Goal: Information Seeking & Learning: Learn about a topic

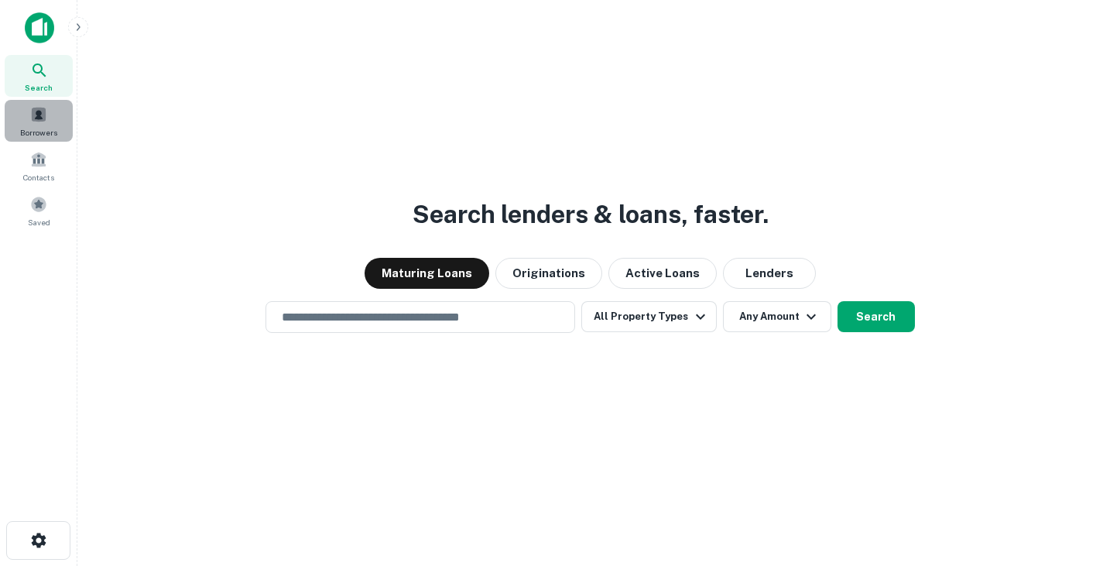
click at [40, 122] on span at bounding box center [38, 114] width 17 height 17
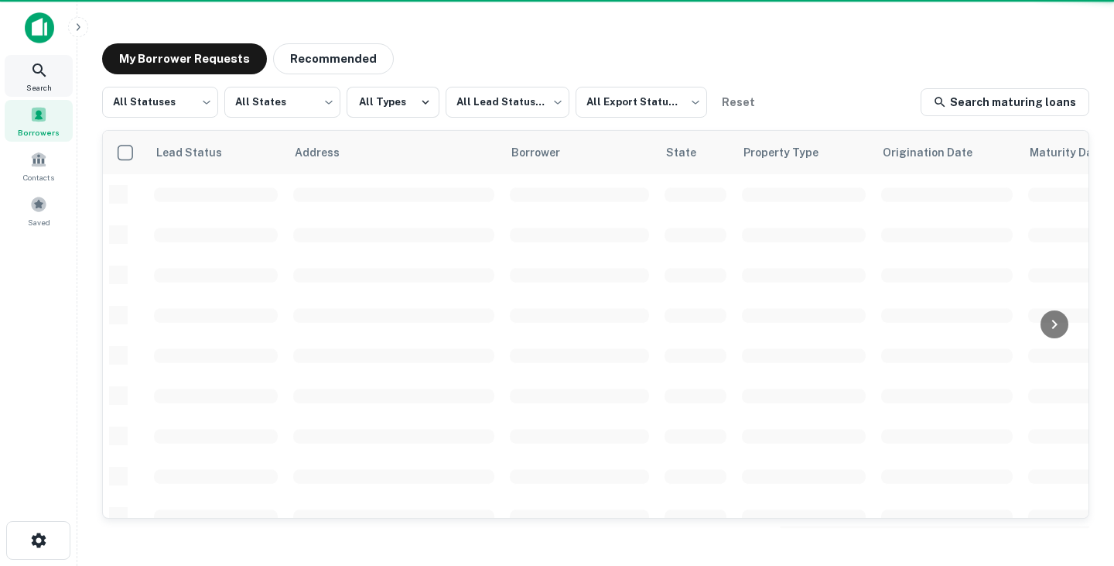
click at [43, 77] on icon at bounding box center [39, 70] width 19 height 19
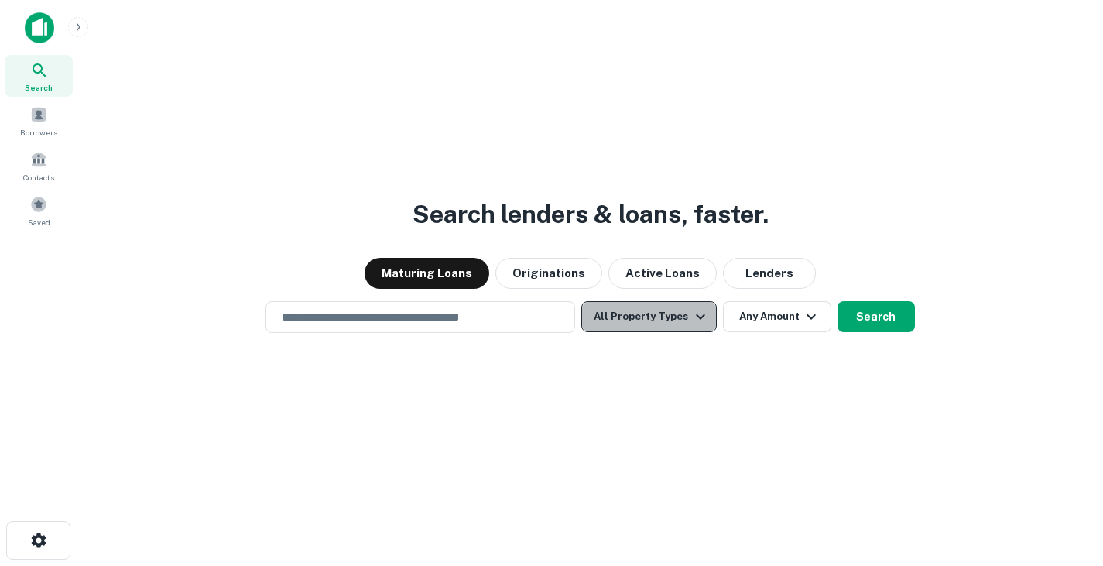
click at [665, 313] on button "All Property Types" at bounding box center [648, 316] width 135 height 31
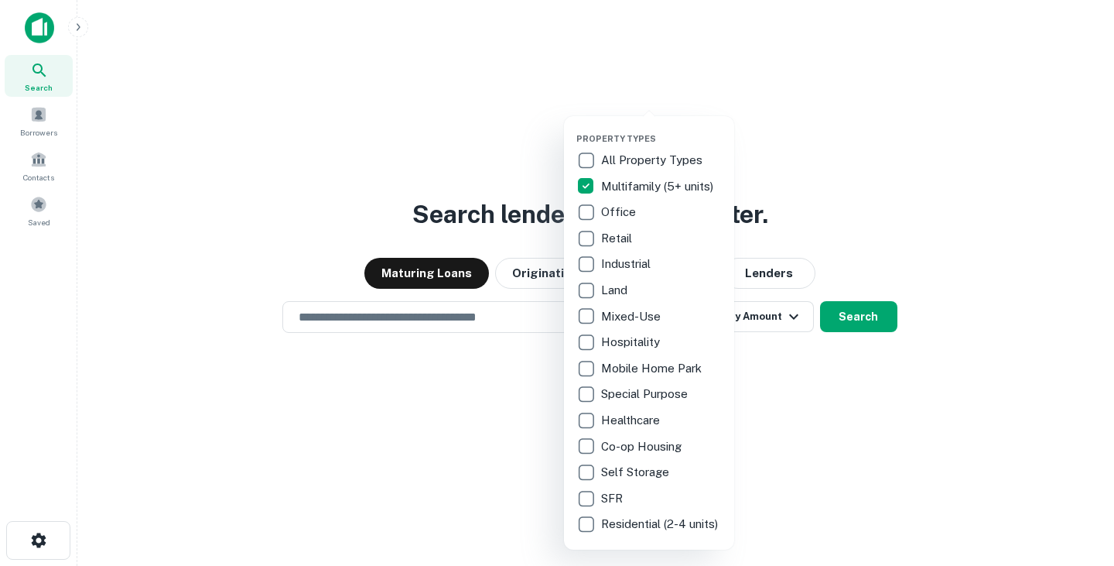
click at [882, 183] on div at bounding box center [557, 283] width 1114 height 566
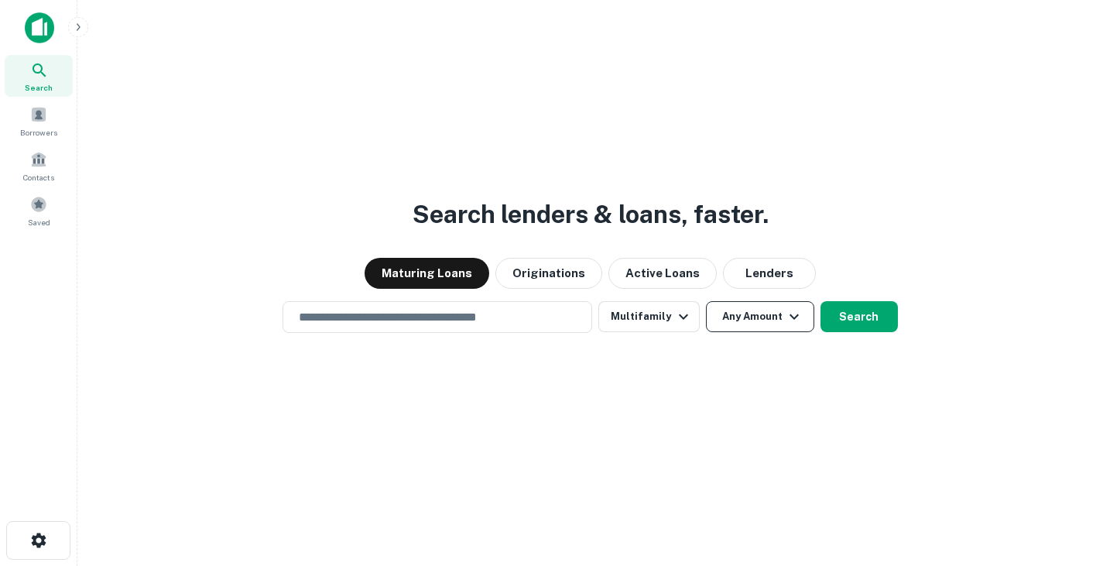
click at [740, 323] on button "Any Amount" at bounding box center [760, 316] width 108 height 31
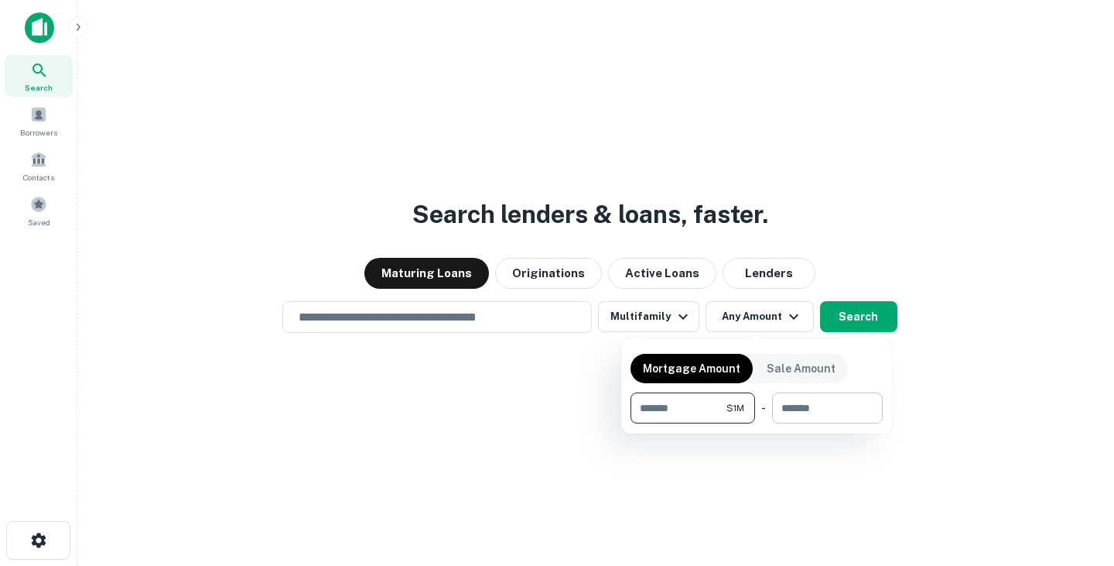
type input "*******"
click at [796, 403] on input "number" at bounding box center [822, 407] width 100 height 31
type input "********"
click at [541, 380] on div at bounding box center [557, 283] width 1114 height 566
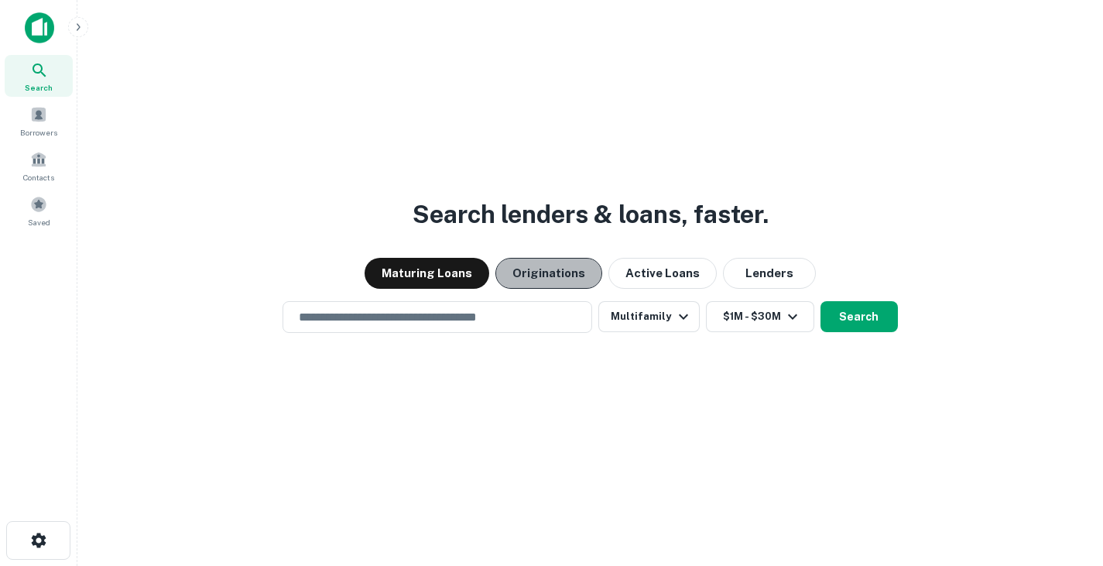
click at [554, 269] on button "Originations" at bounding box center [548, 273] width 107 height 31
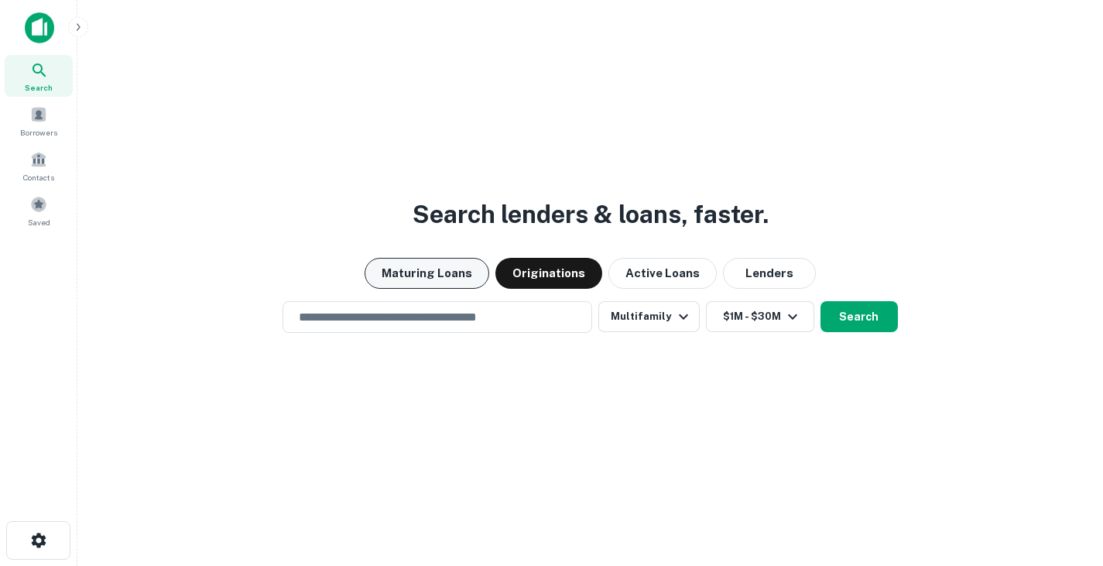
click at [467, 272] on button "Maturing Loans" at bounding box center [427, 273] width 125 height 31
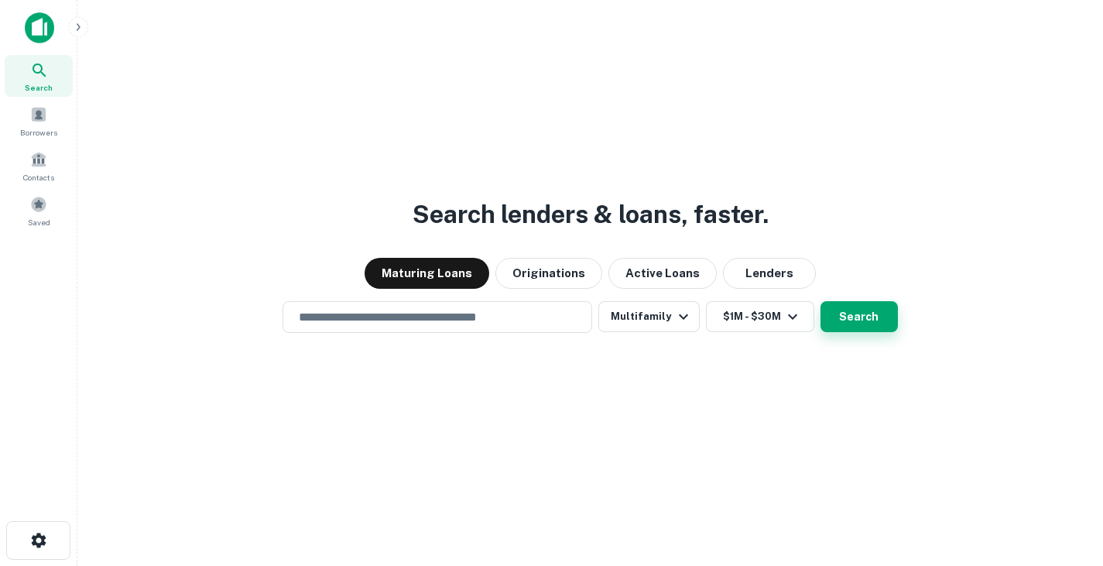
click at [865, 315] on button "Search" at bounding box center [858, 316] width 77 height 31
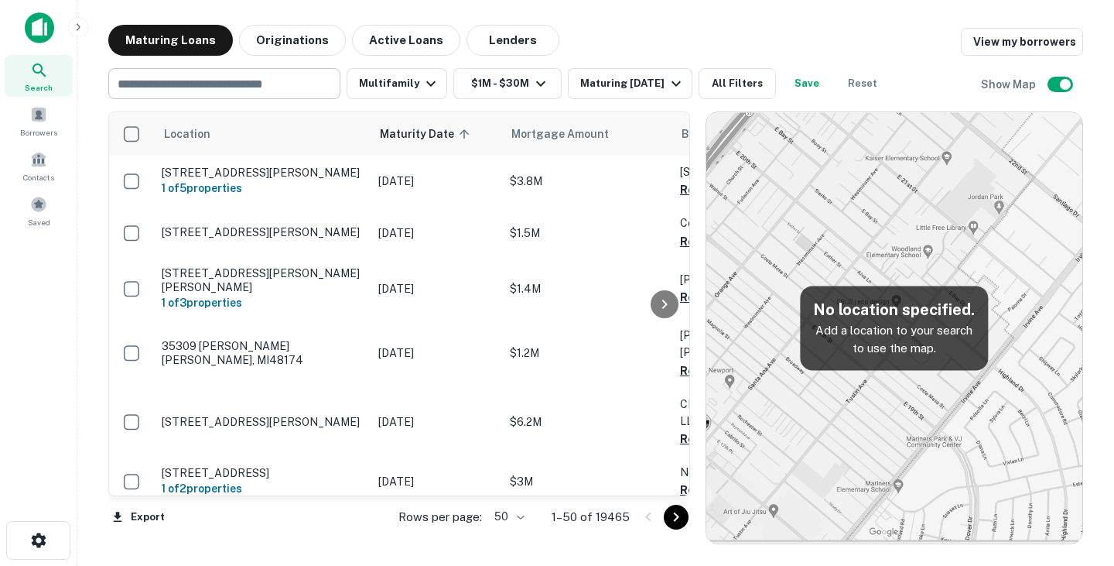
click at [262, 98] on div "​" at bounding box center [224, 83] width 232 height 31
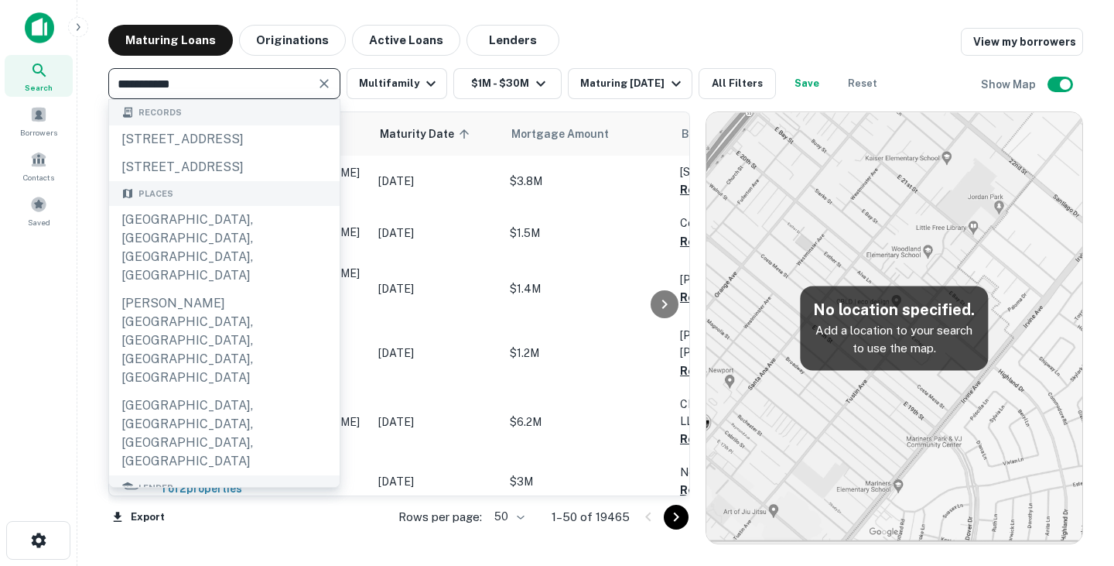
click at [165, 80] on input "**********" at bounding box center [211, 84] width 197 height 22
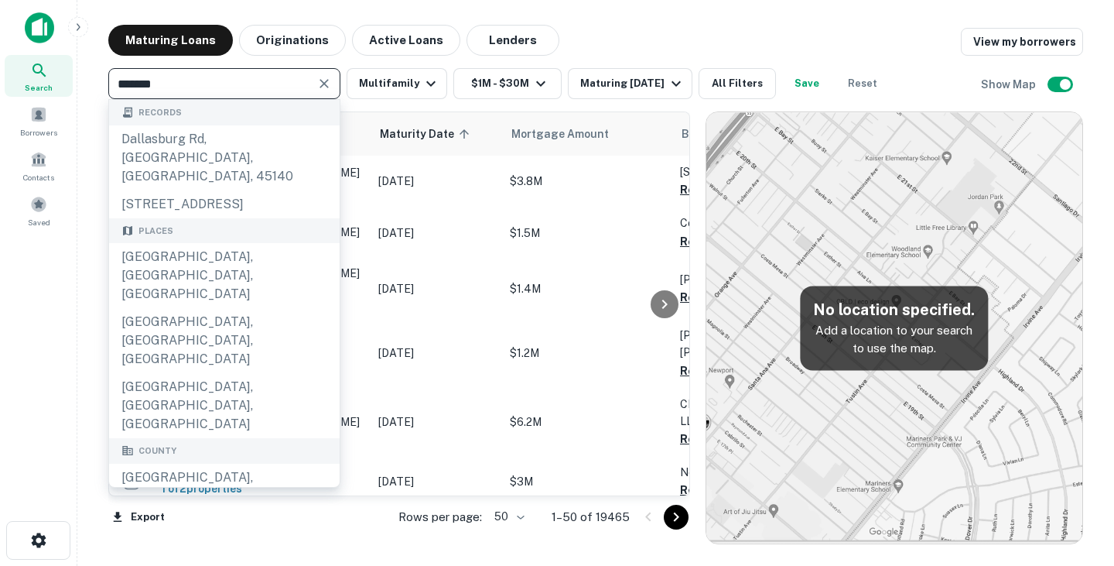
type input "******"
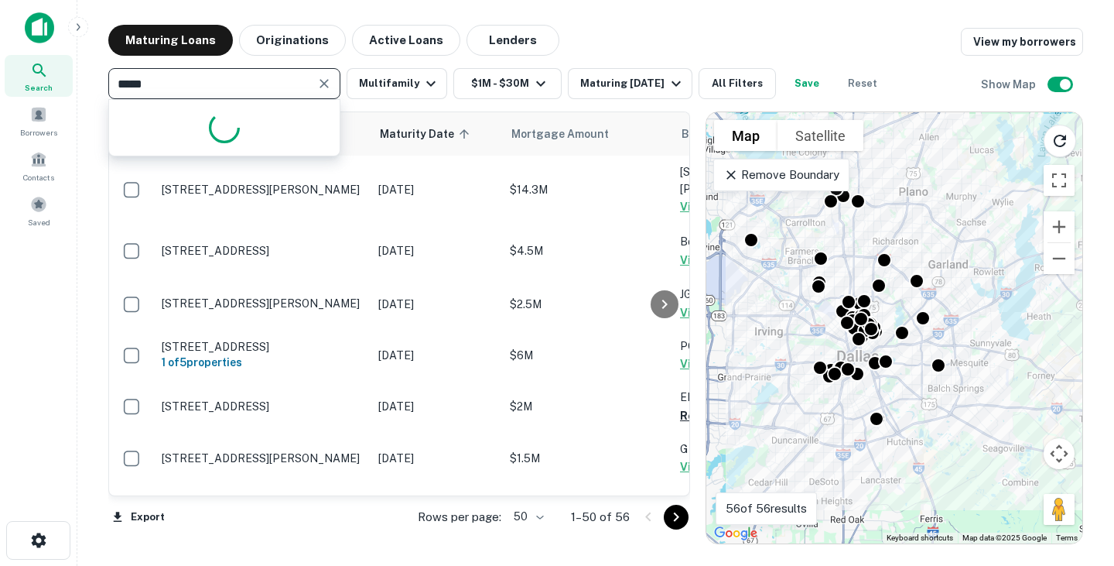
type input "******"
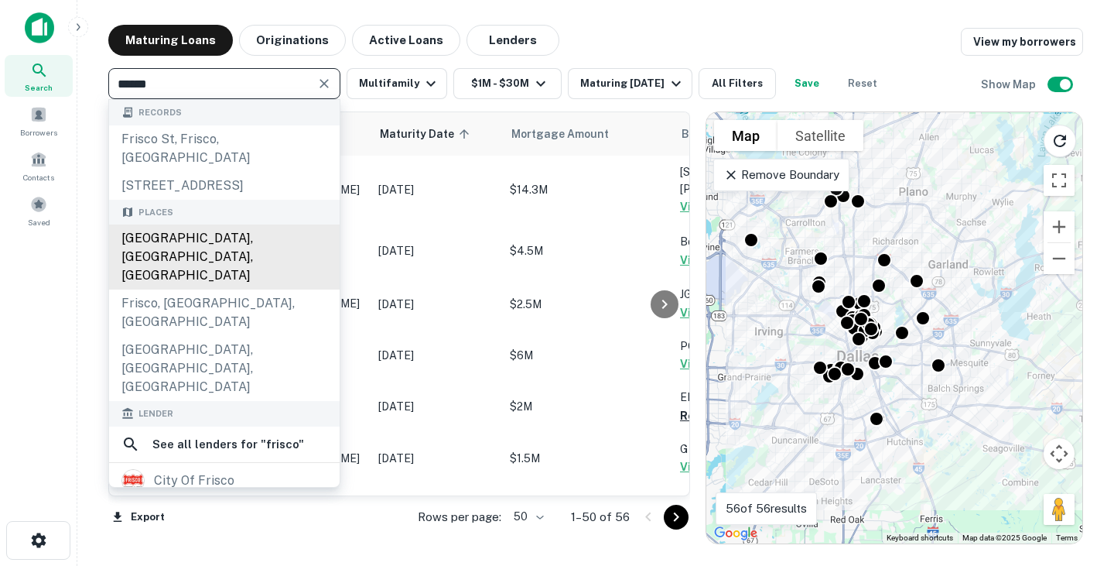
click at [227, 231] on div "[GEOGRAPHIC_DATA], [GEOGRAPHIC_DATA], [GEOGRAPHIC_DATA]" at bounding box center [224, 256] width 231 height 65
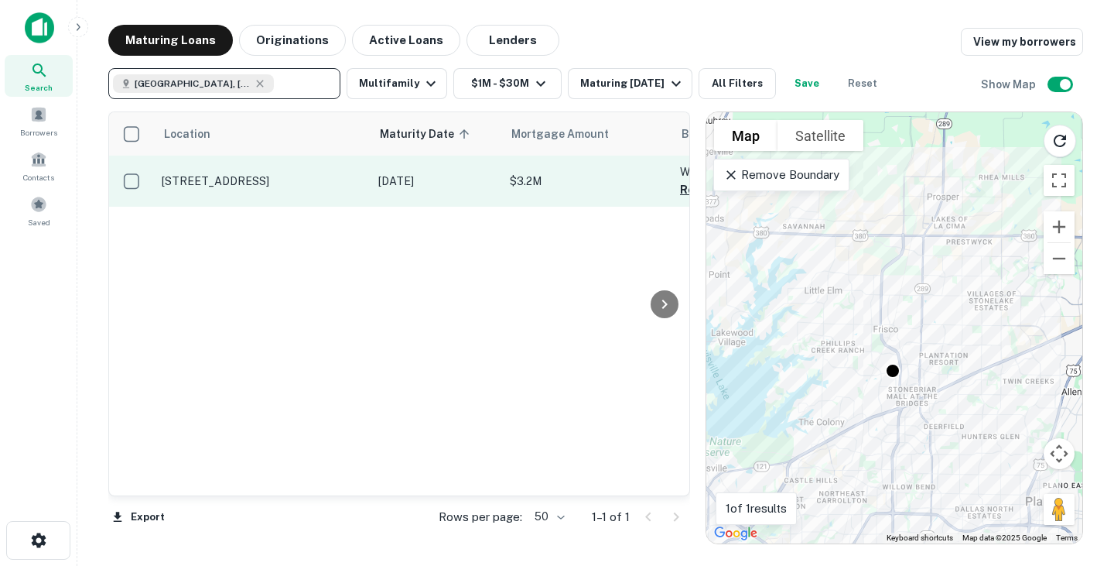
click at [228, 187] on p "[STREET_ADDRESS]" at bounding box center [262, 181] width 201 height 14
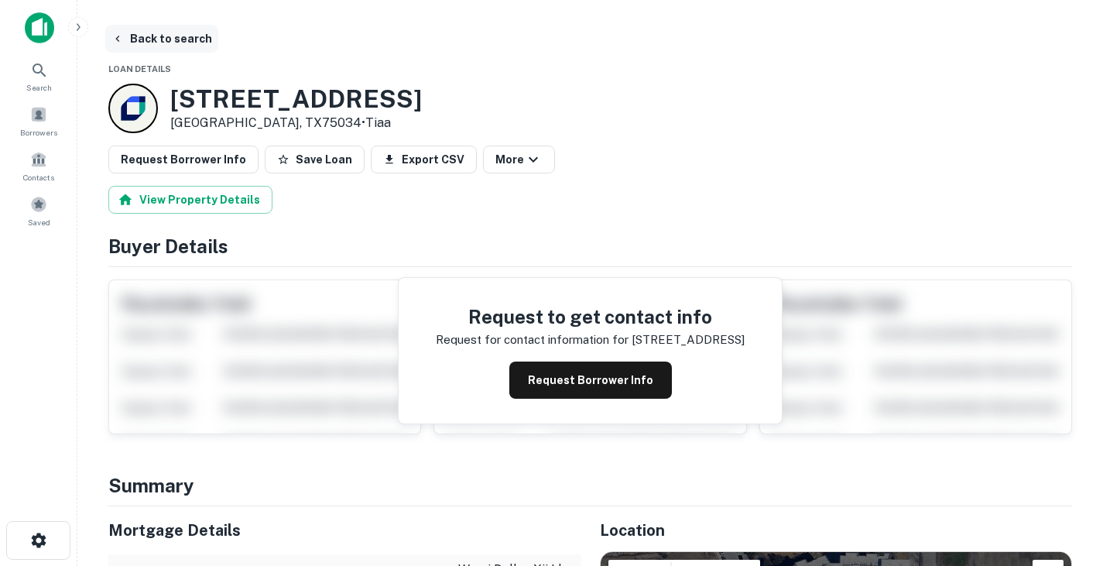
click at [152, 34] on button "Back to search" at bounding box center [161, 39] width 113 height 28
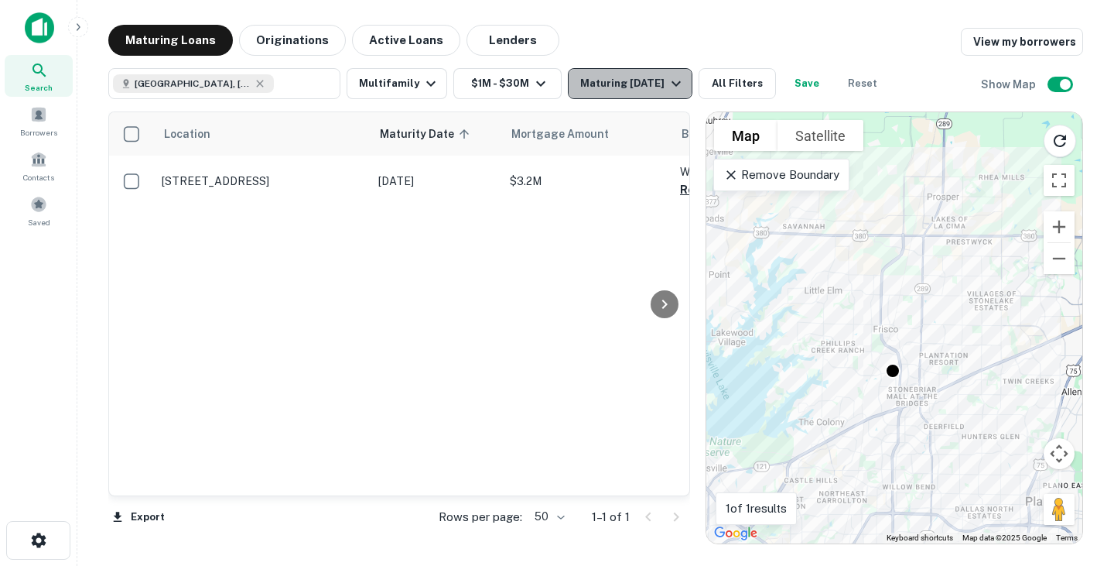
click at [647, 84] on div "Maturing [DATE]" at bounding box center [632, 83] width 105 height 19
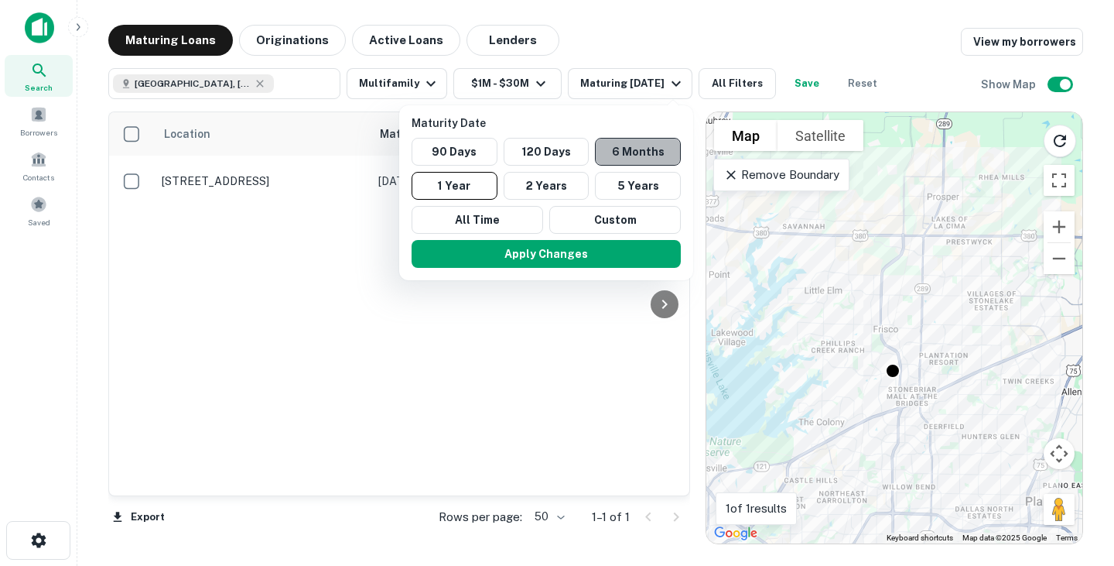
click at [642, 157] on button "6 Months" at bounding box center [638, 152] width 86 height 28
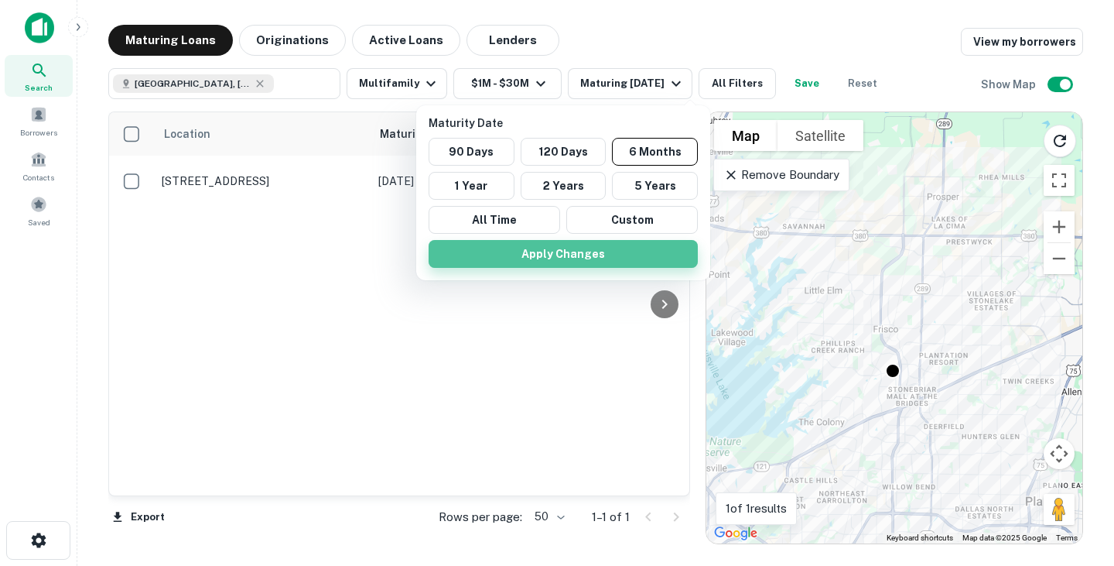
click at [630, 245] on button "Apply Changes" at bounding box center [563, 254] width 269 height 28
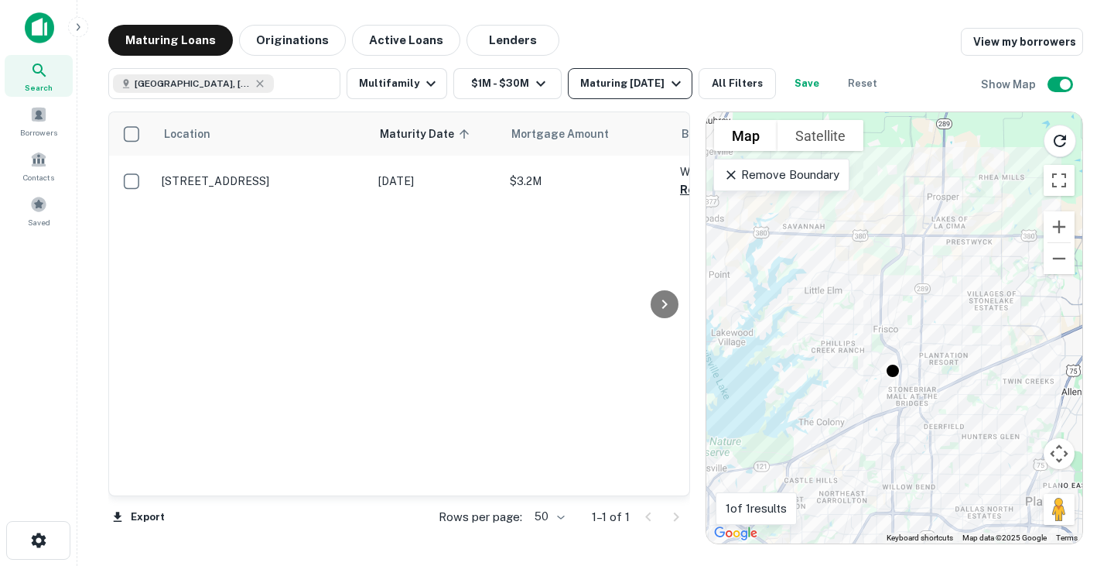
click at [658, 75] on div "Maturing [DATE]" at bounding box center [632, 83] width 105 height 19
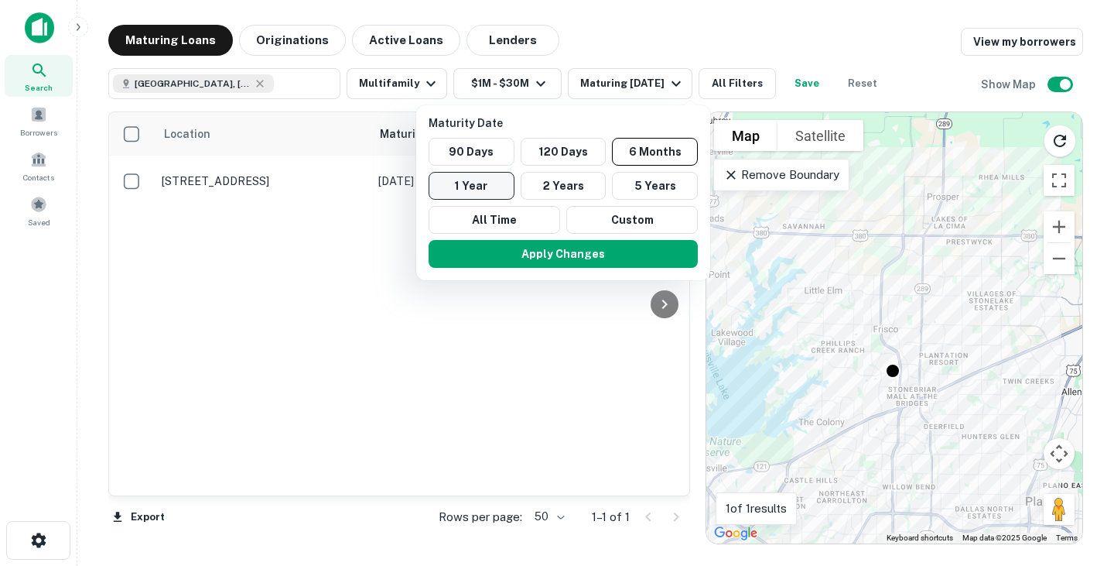
click at [483, 182] on button "1 Year" at bounding box center [472, 186] width 86 height 28
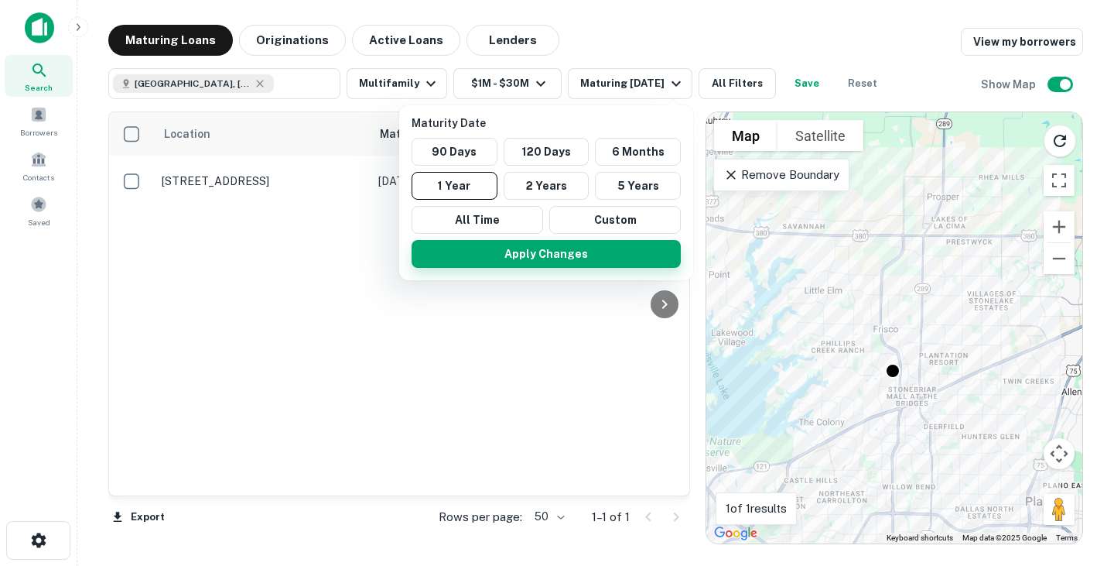
click at [539, 256] on button "Apply Changes" at bounding box center [546, 254] width 269 height 28
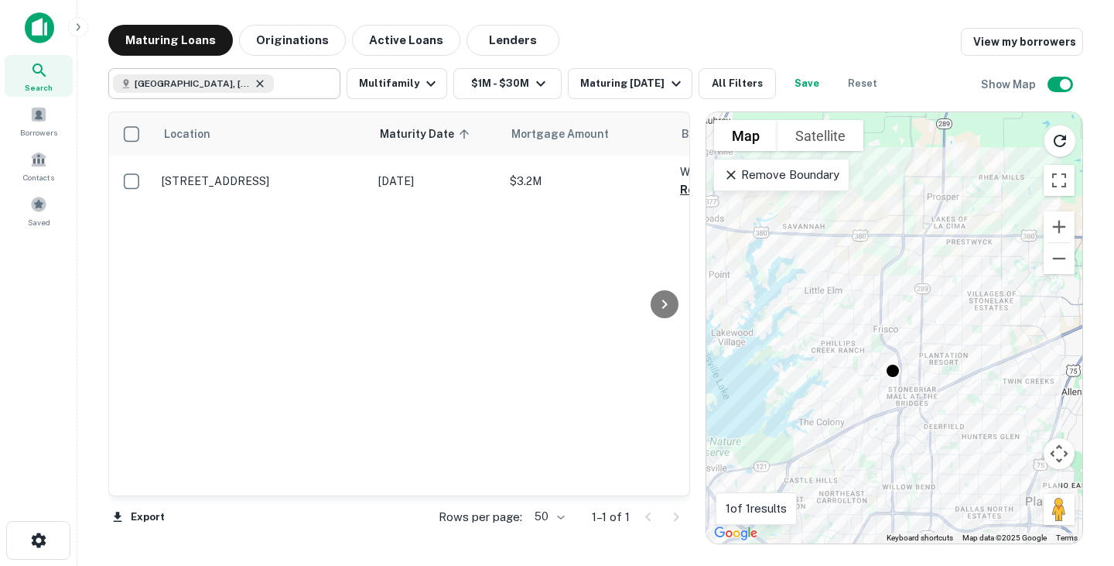
click at [254, 83] on icon at bounding box center [260, 83] width 12 height 12
type input "**********"
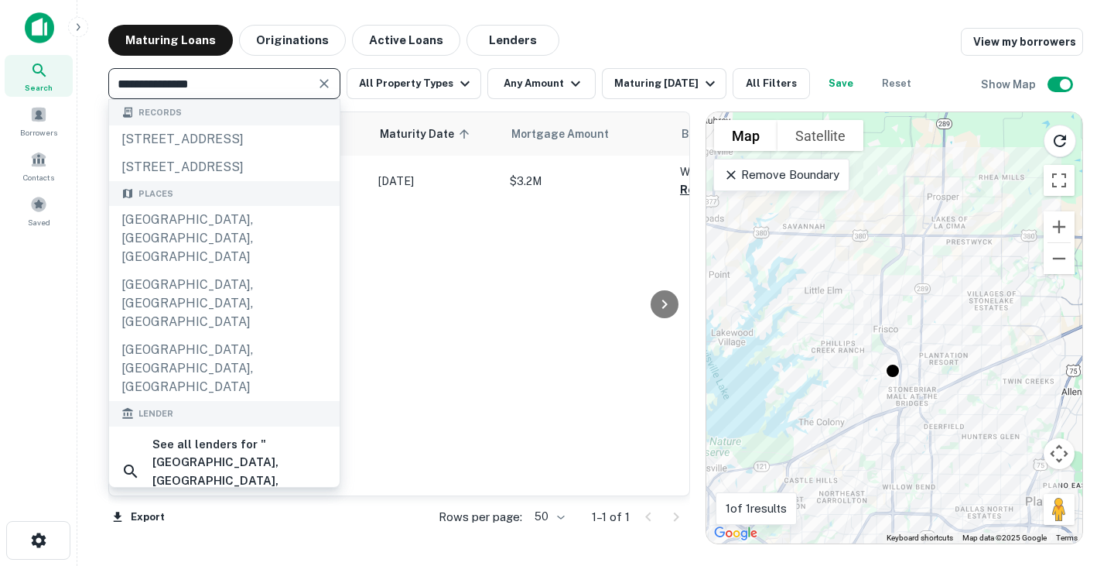
click at [327, 85] on icon "Clear" at bounding box center [324, 83] width 15 height 15
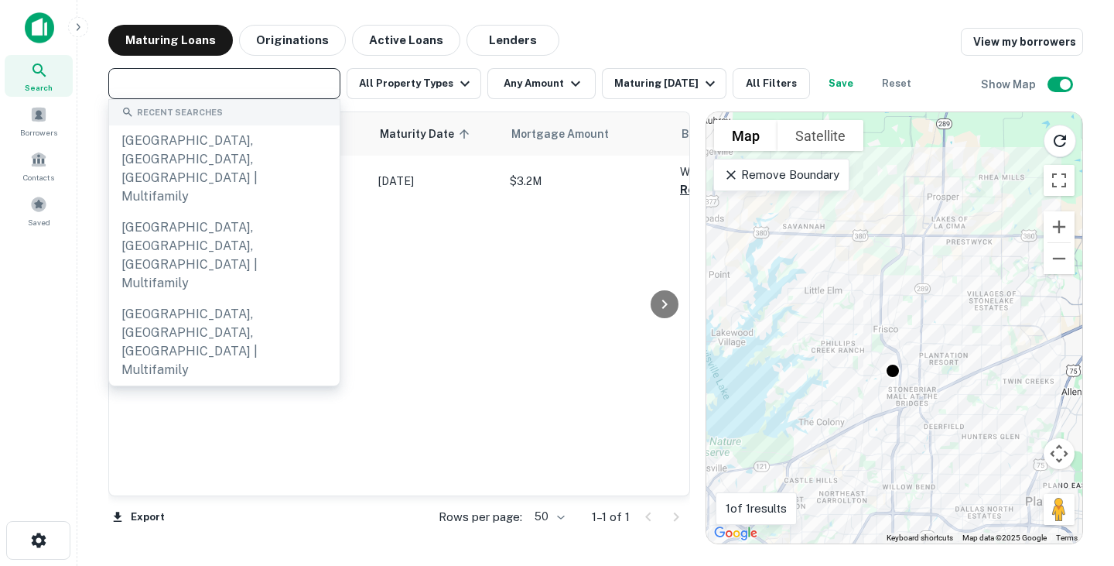
click at [327, 85] on input "text" at bounding box center [223, 84] width 221 height 22
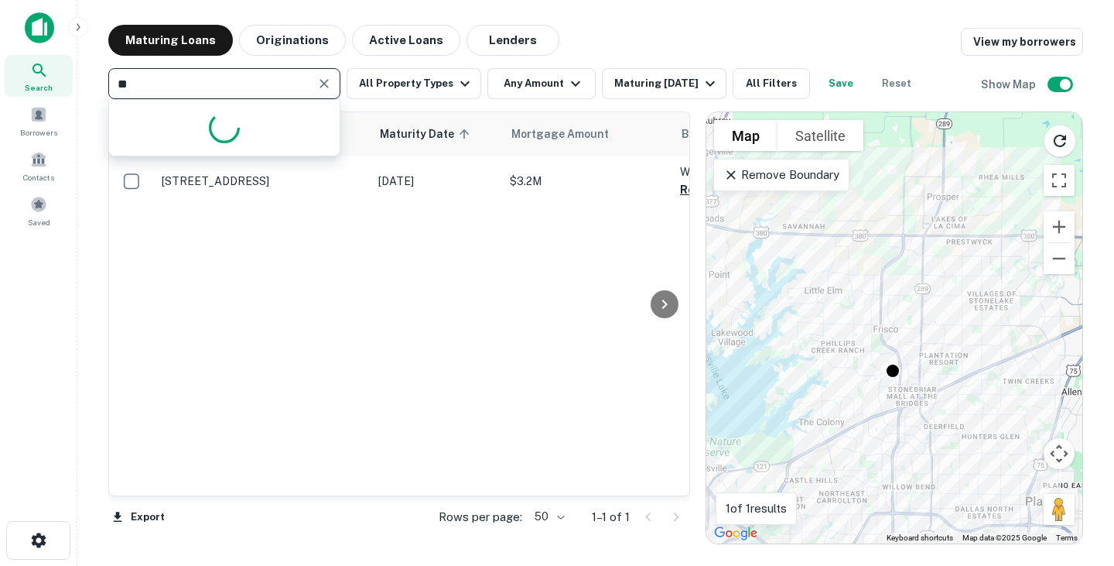
type input "*"
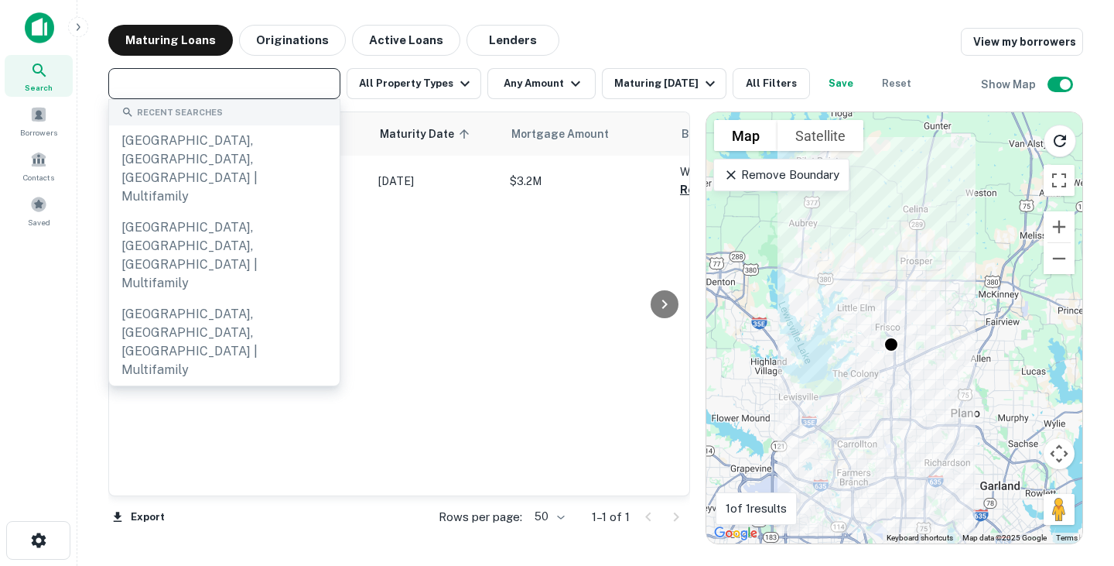
click at [803, 173] on p "Remove Boundary" at bounding box center [781, 175] width 115 height 19
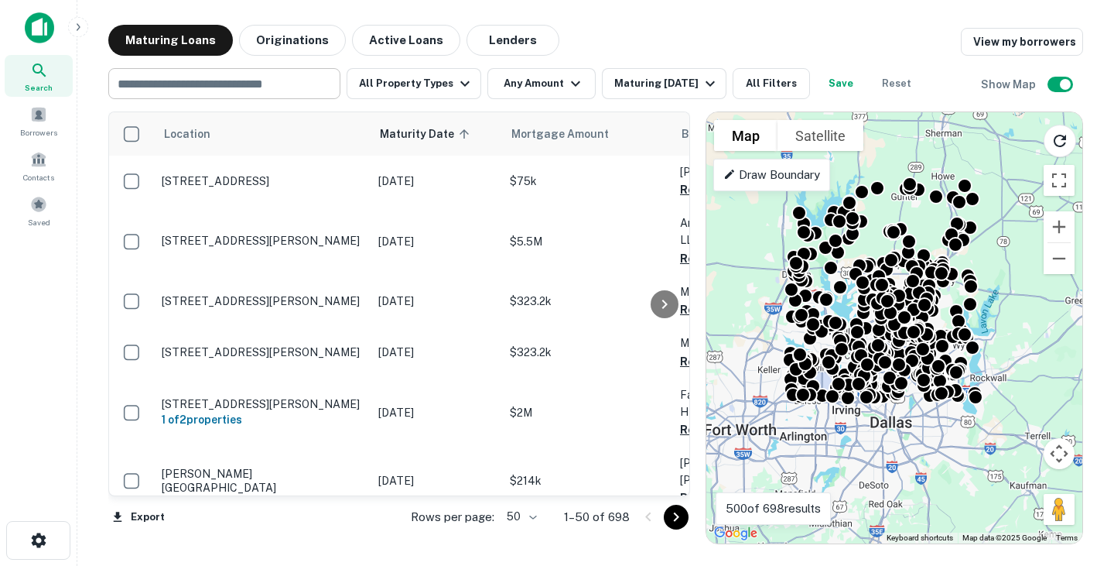
click at [775, 170] on p "Draw Boundary" at bounding box center [772, 175] width 97 height 19
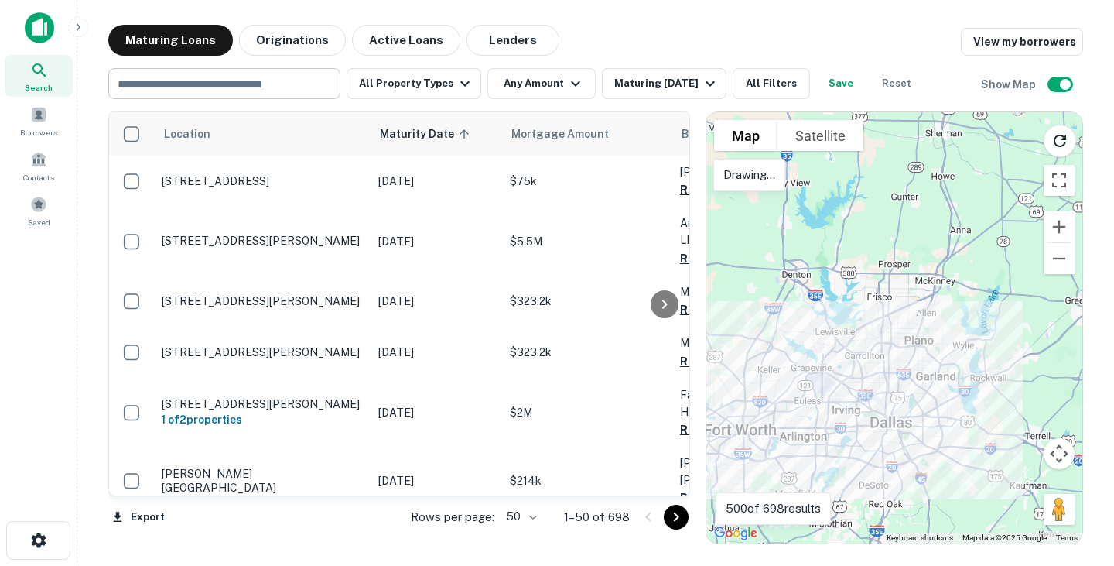
drag, startPoint x: 803, startPoint y: 328, endPoint x: 817, endPoint y: 415, distance: 87.8
click at [817, 415] on div at bounding box center [895, 327] width 376 height 431
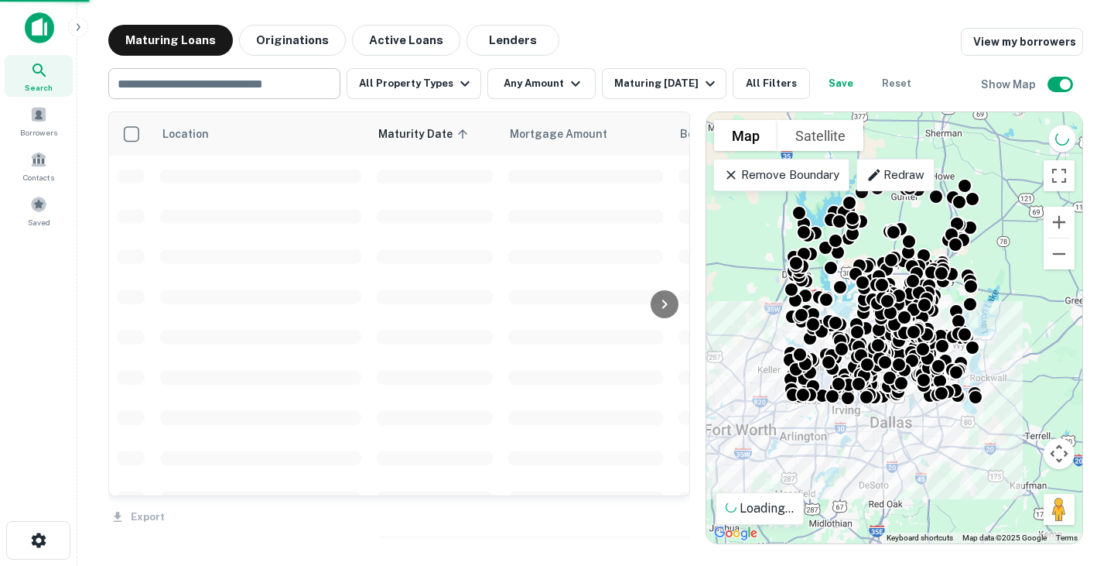
click at [778, 180] on p "Remove Boundary" at bounding box center [781, 175] width 115 height 19
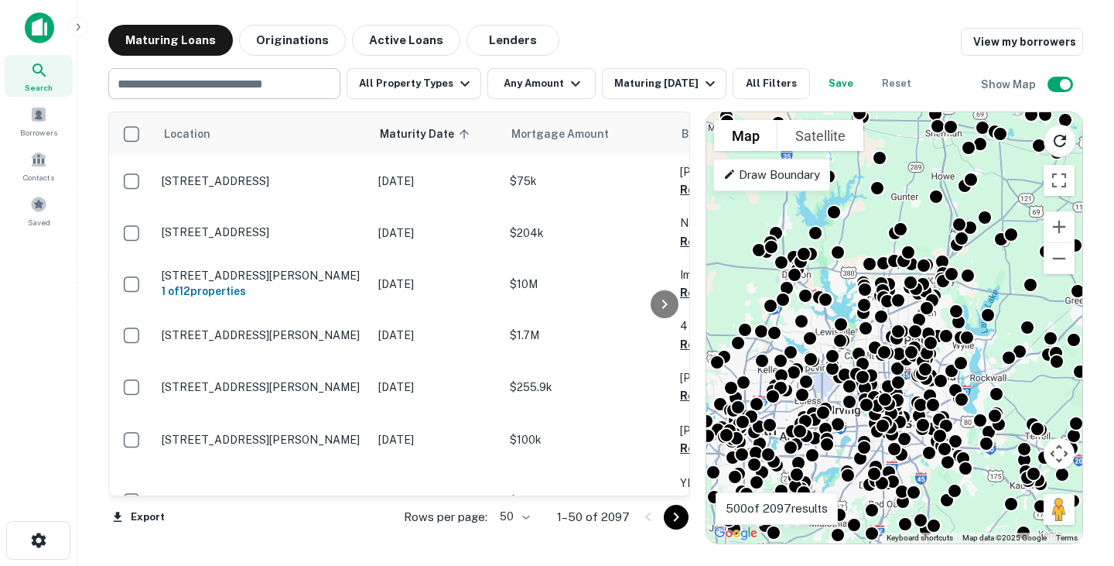
click at [804, 169] on p "Draw Boundary" at bounding box center [772, 175] width 97 height 19
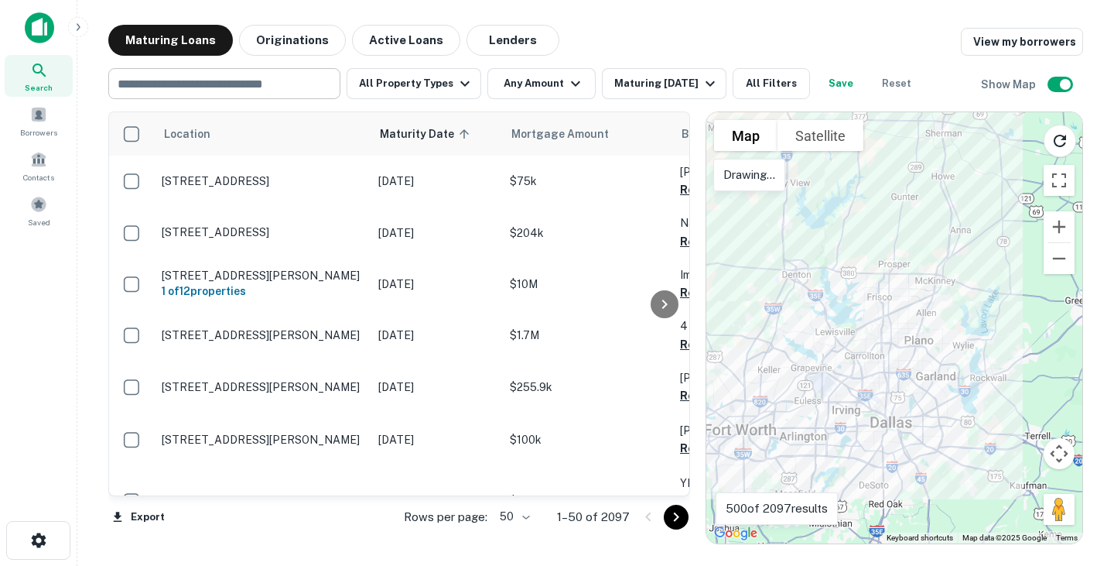
drag, startPoint x: 786, startPoint y: 245, endPoint x: 772, endPoint y: 254, distance: 17.4
click at [772, 254] on div at bounding box center [895, 327] width 376 height 431
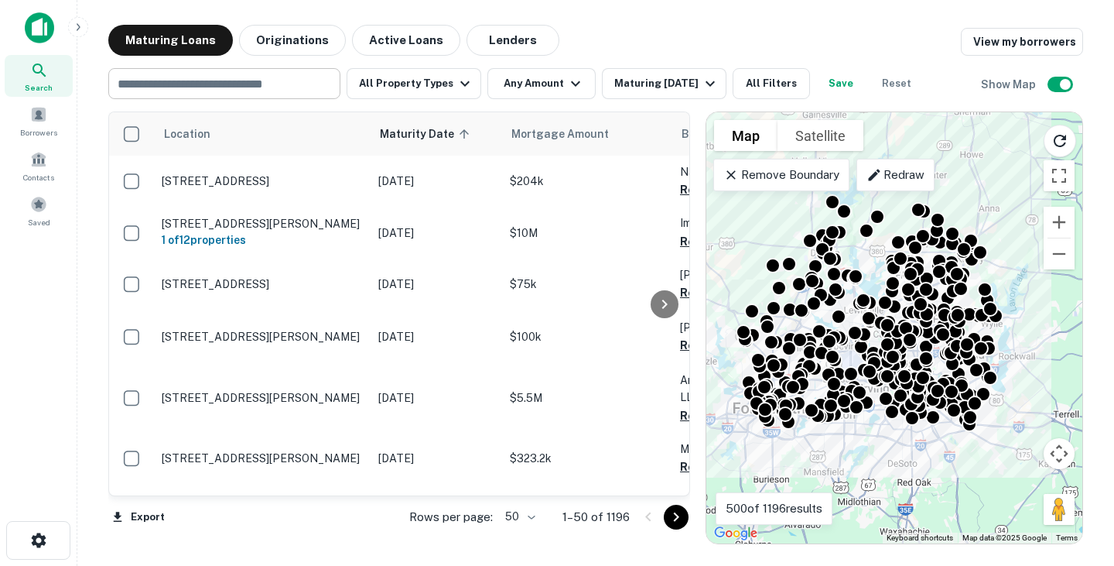
drag, startPoint x: 993, startPoint y: 411, endPoint x: 1029, endPoint y: 382, distance: 46.3
click at [1029, 382] on div "To activate drag with keyboard, press Alt + Enter. Once in keyboard drag state,…" at bounding box center [895, 327] width 376 height 431
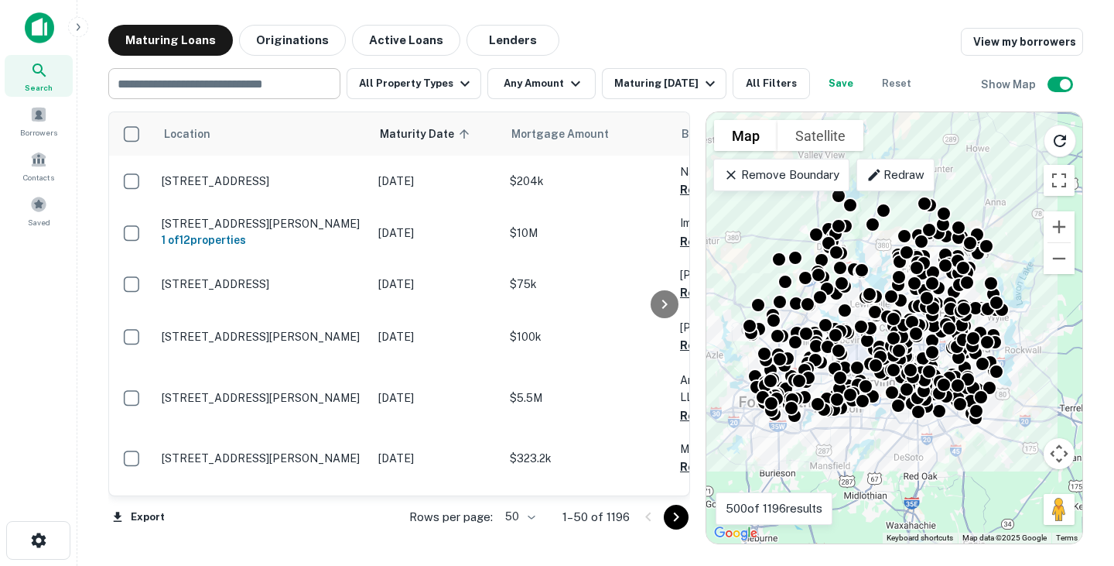
click at [898, 181] on p "Redraw" at bounding box center [896, 175] width 58 height 19
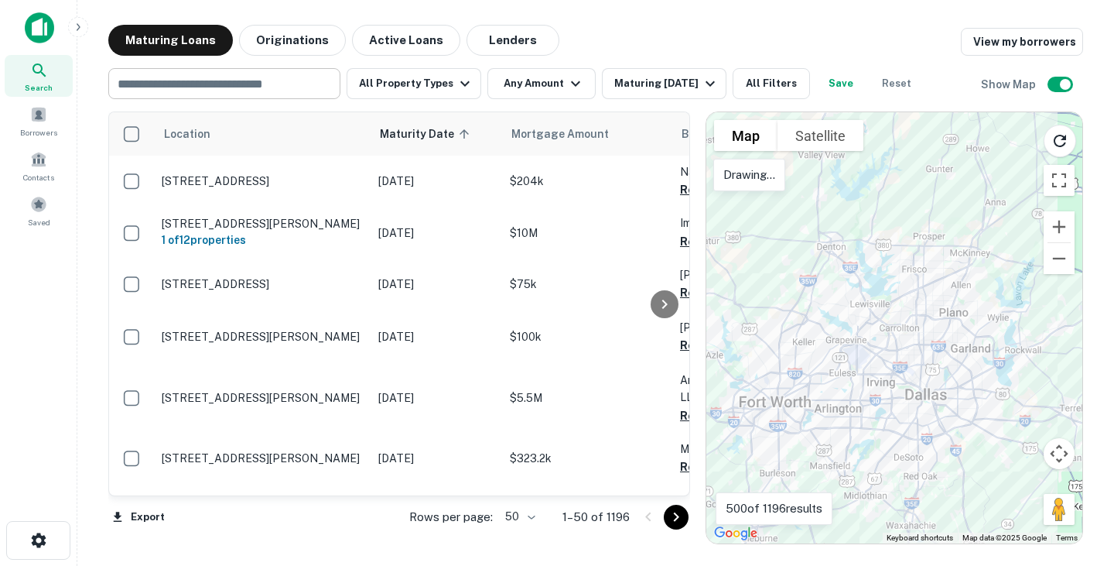
click at [892, 191] on div at bounding box center [895, 327] width 376 height 431
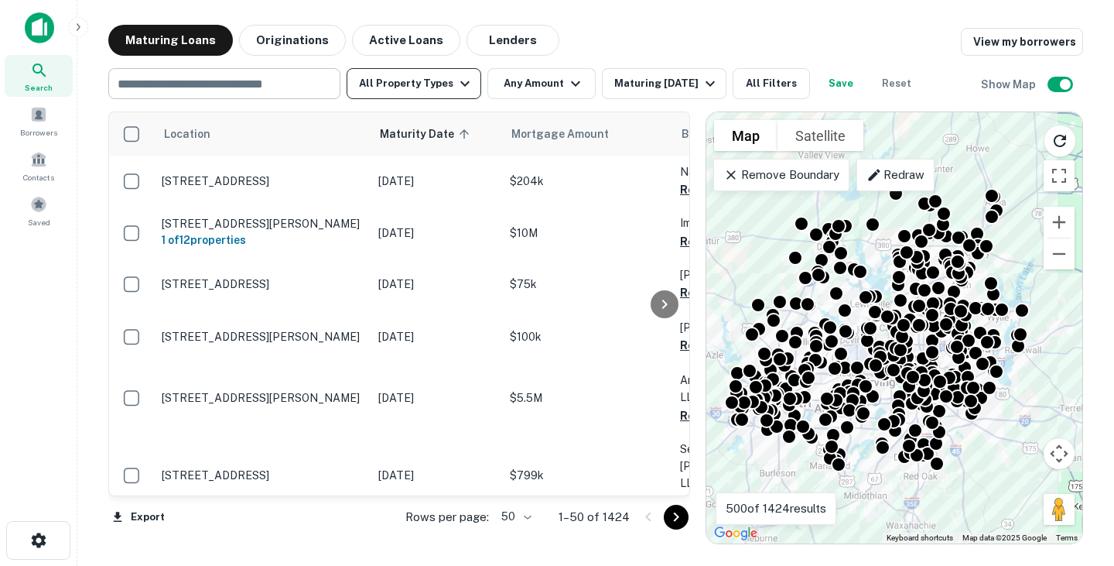
click at [440, 81] on button "All Property Types" at bounding box center [414, 83] width 135 height 31
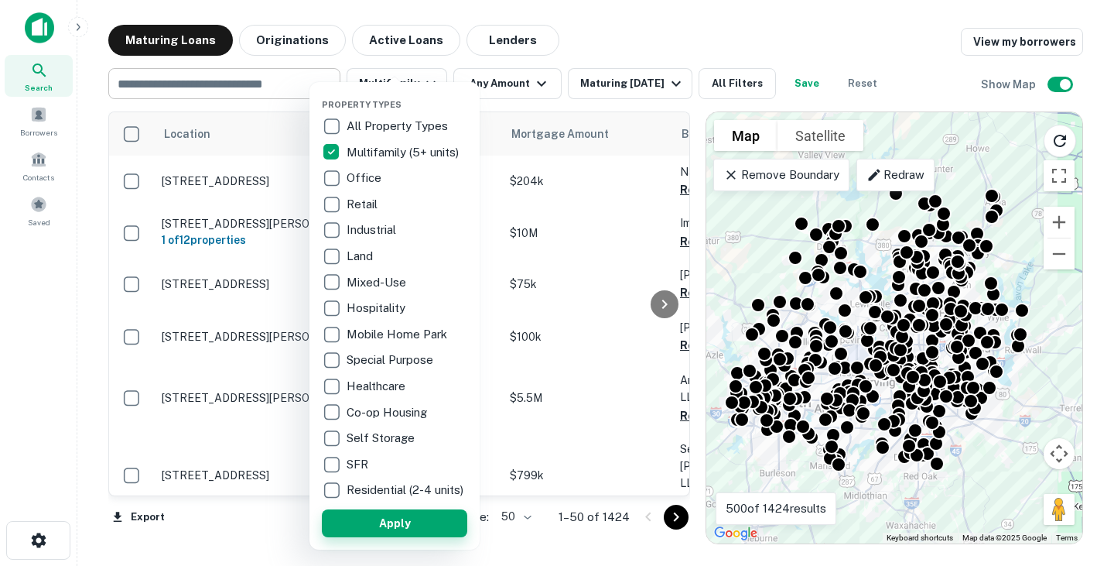
click at [426, 530] on button "Apply" at bounding box center [395, 523] width 146 height 28
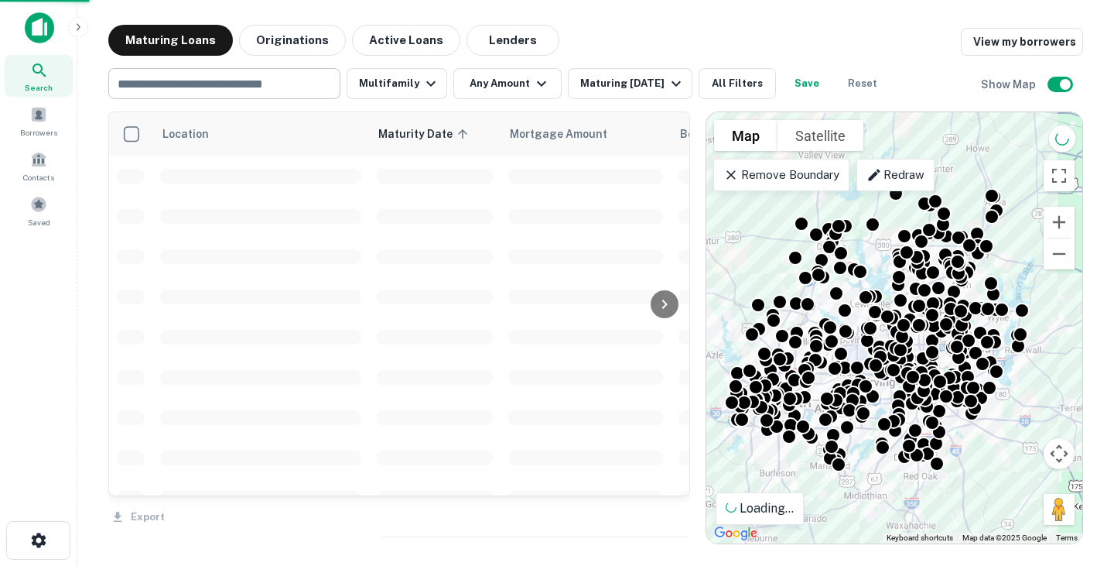
click at [517, 81] on div at bounding box center [557, 283] width 1114 height 566
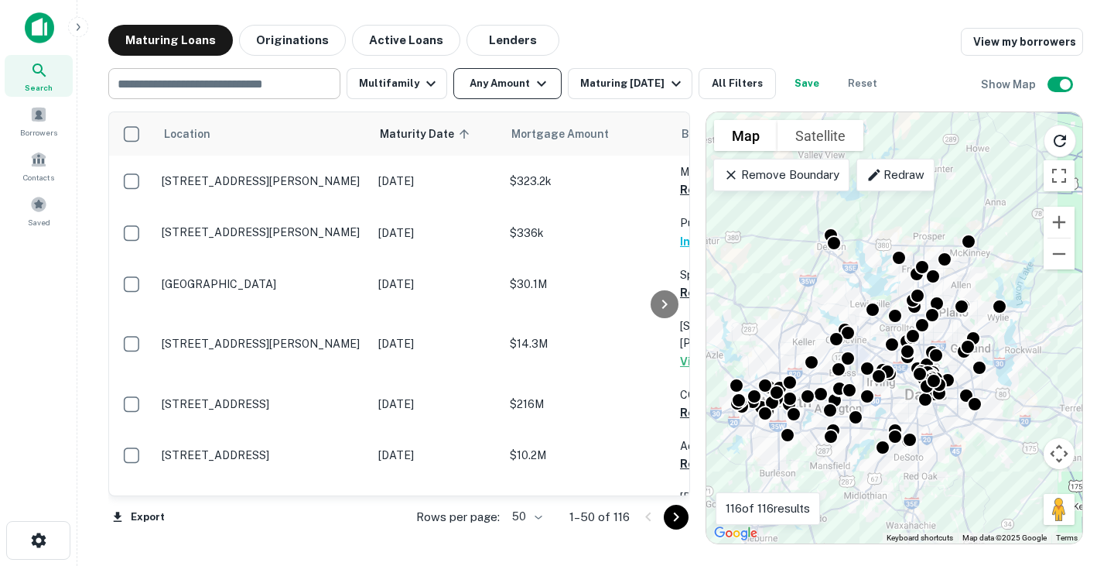
click at [541, 80] on icon "button" at bounding box center [541, 83] width 19 height 19
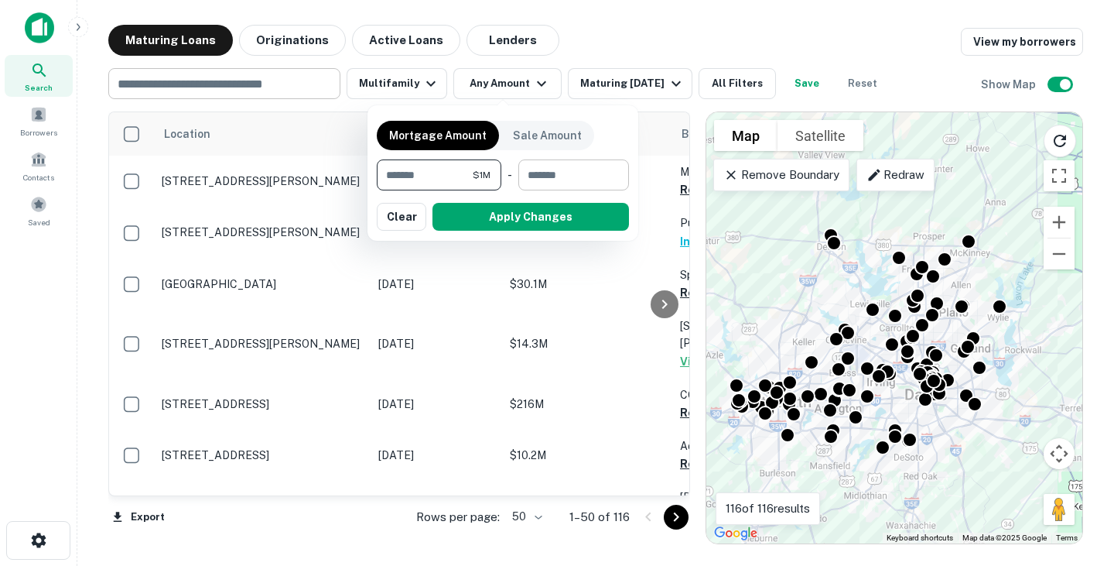
type input "*******"
click at [533, 173] on input "number" at bounding box center [569, 174] width 100 height 31
type input "********"
click at [537, 215] on button "Apply Changes" at bounding box center [531, 217] width 197 height 28
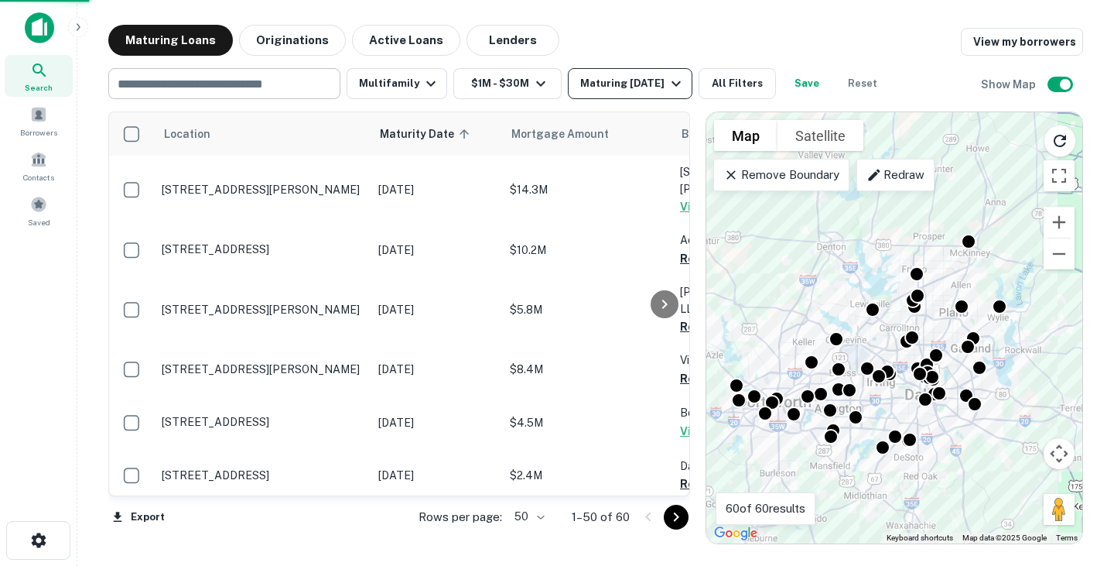
click at [626, 80] on div "Maturing [DATE]" at bounding box center [632, 83] width 105 height 19
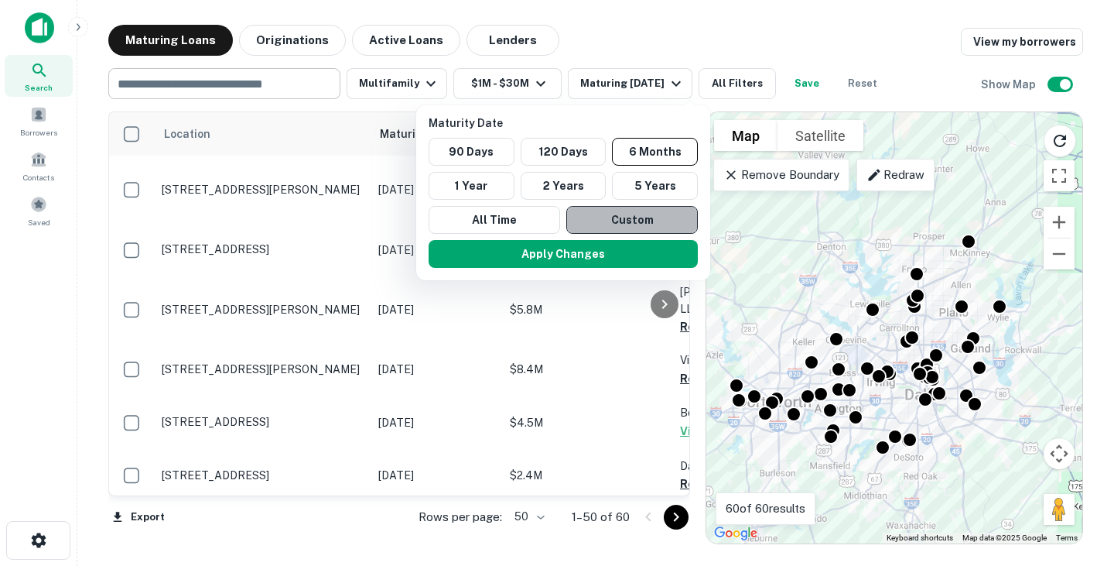
click at [626, 220] on button "Custom" at bounding box center [633, 220] width 132 height 28
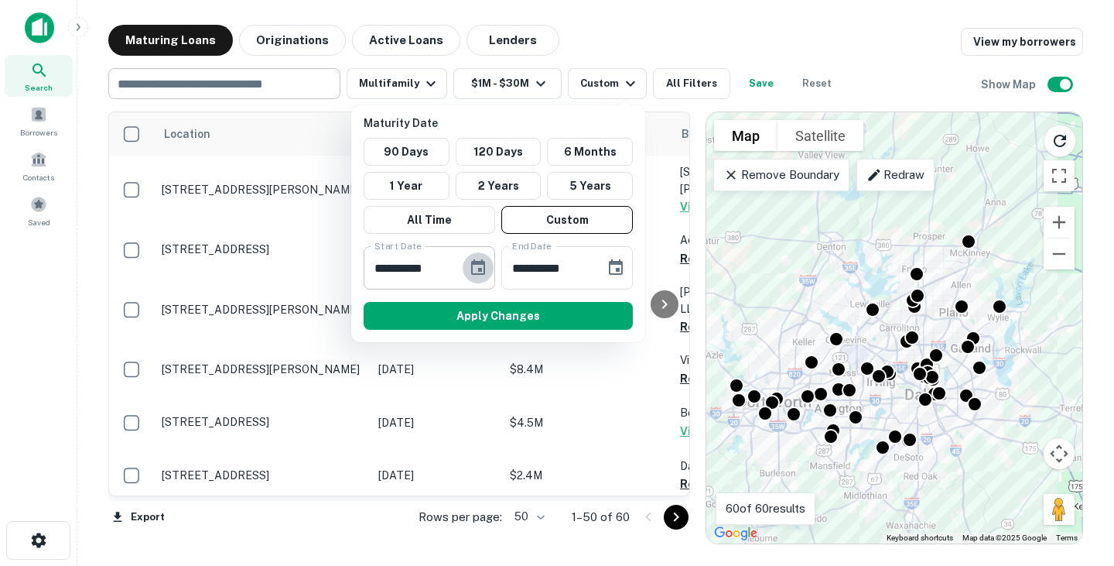
click at [478, 267] on icon "Choose date, selected date is Sep 10, 2025" at bounding box center [478, 268] width 19 height 19
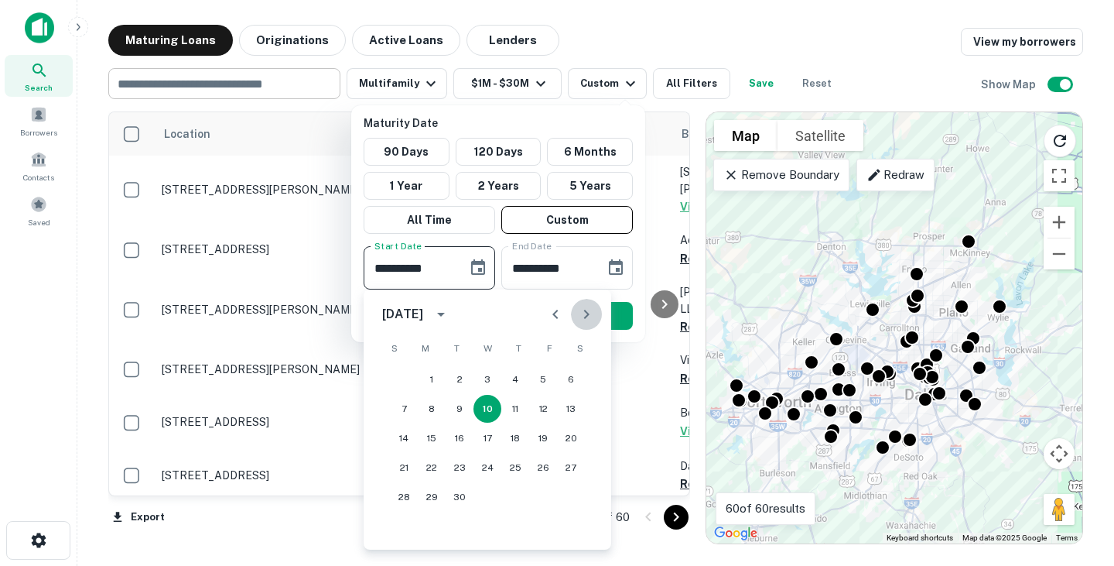
click at [595, 316] on icon "Next month" at bounding box center [586, 314] width 19 height 19
click at [404, 521] on button "30" at bounding box center [404, 526] width 28 height 28
type input "**********"
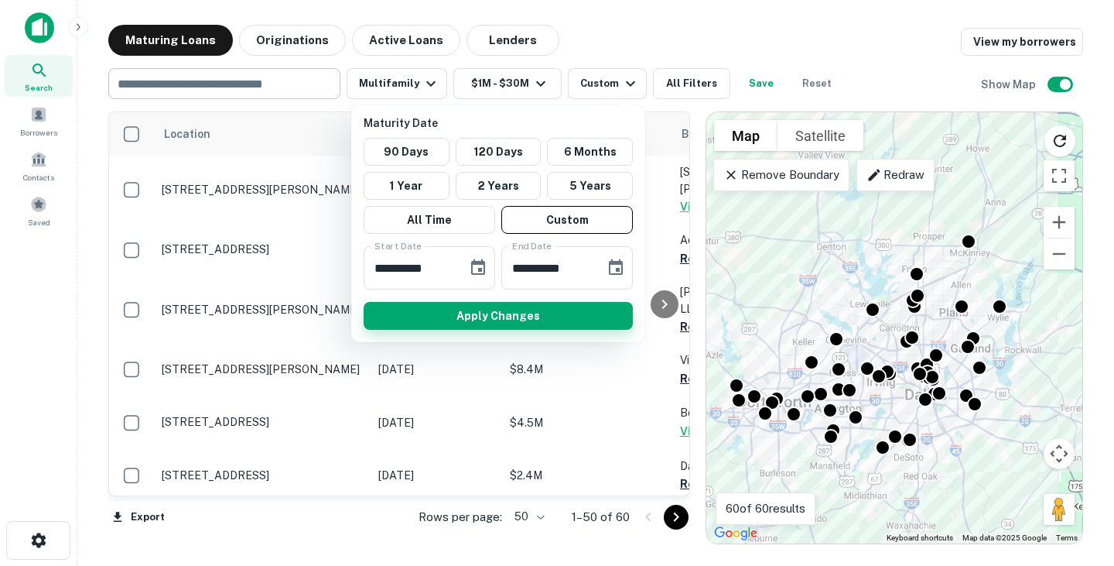
click at [546, 314] on button "Apply Changes" at bounding box center [498, 316] width 269 height 28
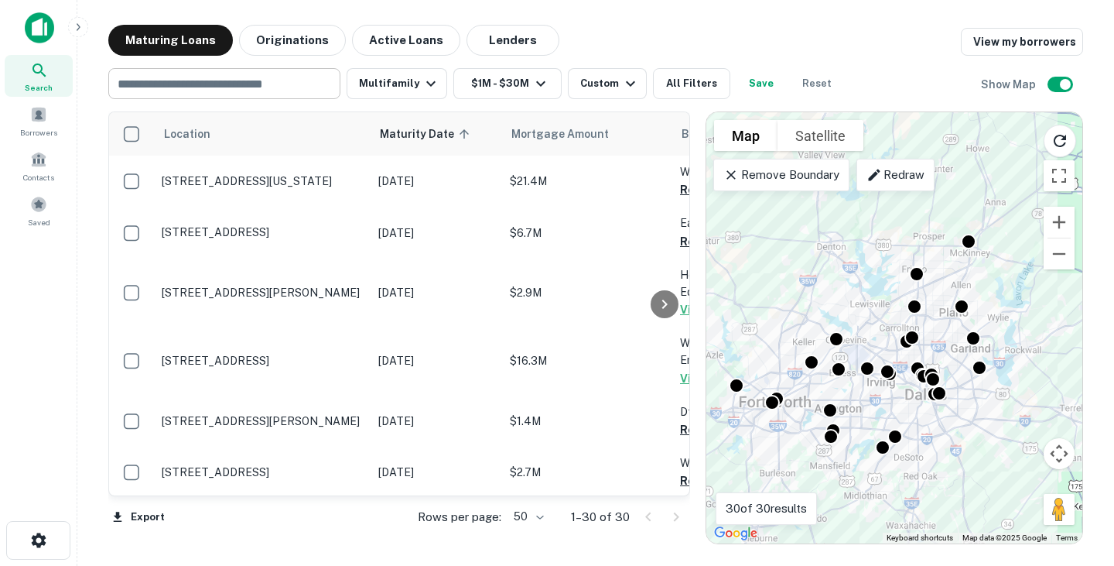
click at [748, 85] on button "Save" at bounding box center [762, 83] width 50 height 31
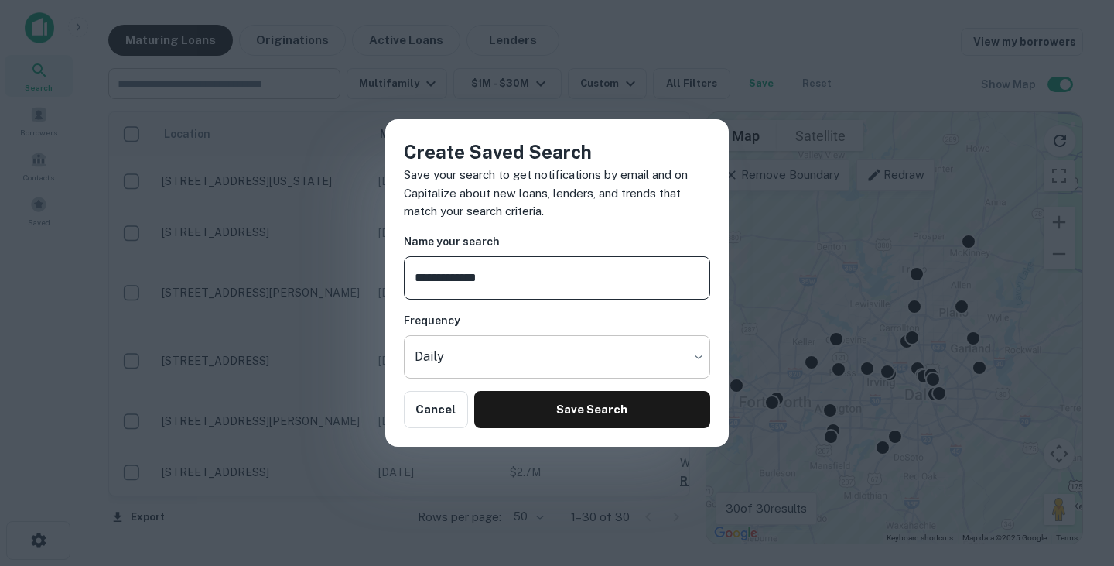
type input "**********"
click at [476, 353] on body "Search Borrowers Contacts Saved Maturing Loans Originations Active Loans Lender…" at bounding box center [557, 283] width 1114 height 566
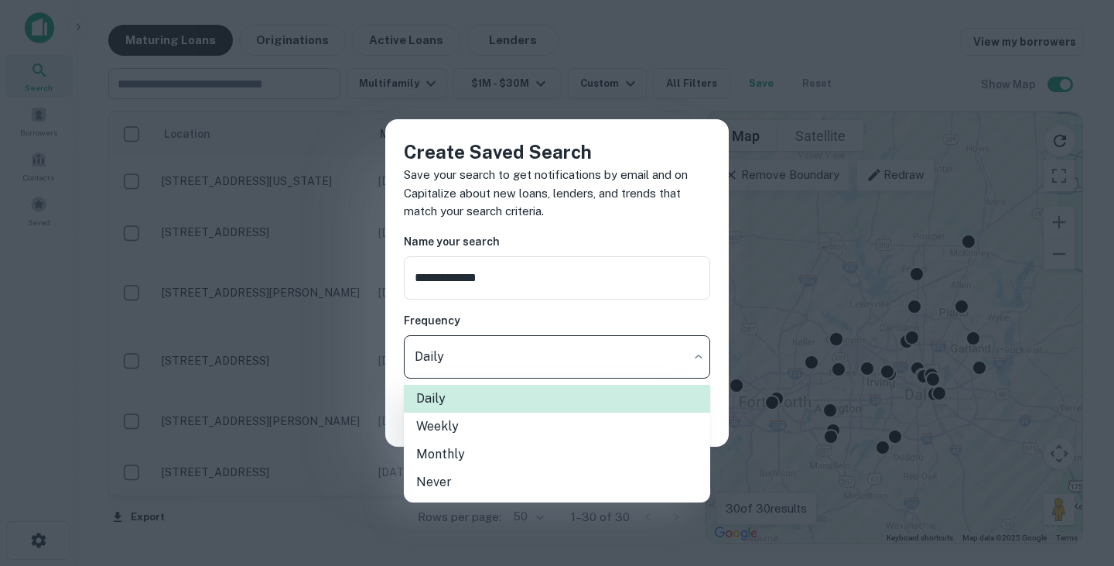
click at [488, 324] on div at bounding box center [557, 283] width 1114 height 566
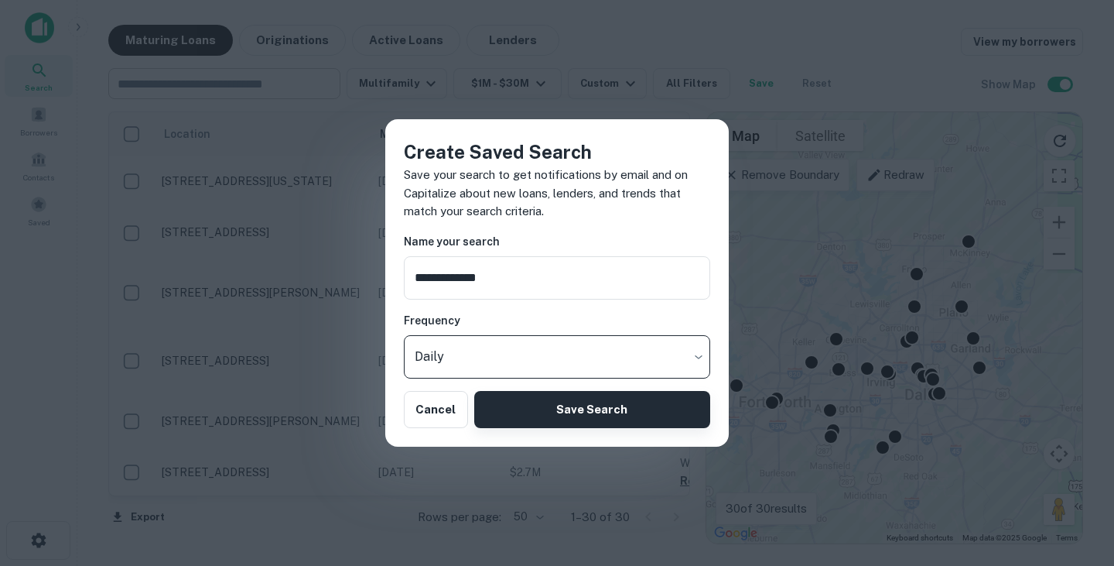
click at [567, 404] on button "Save Search" at bounding box center [592, 409] width 236 height 37
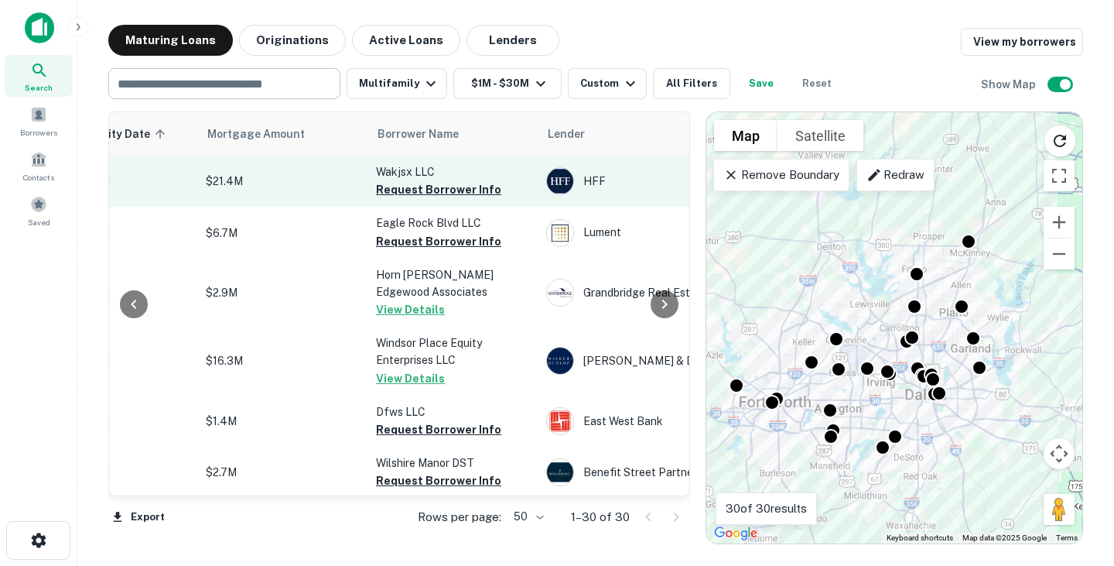
scroll to position [0, 300]
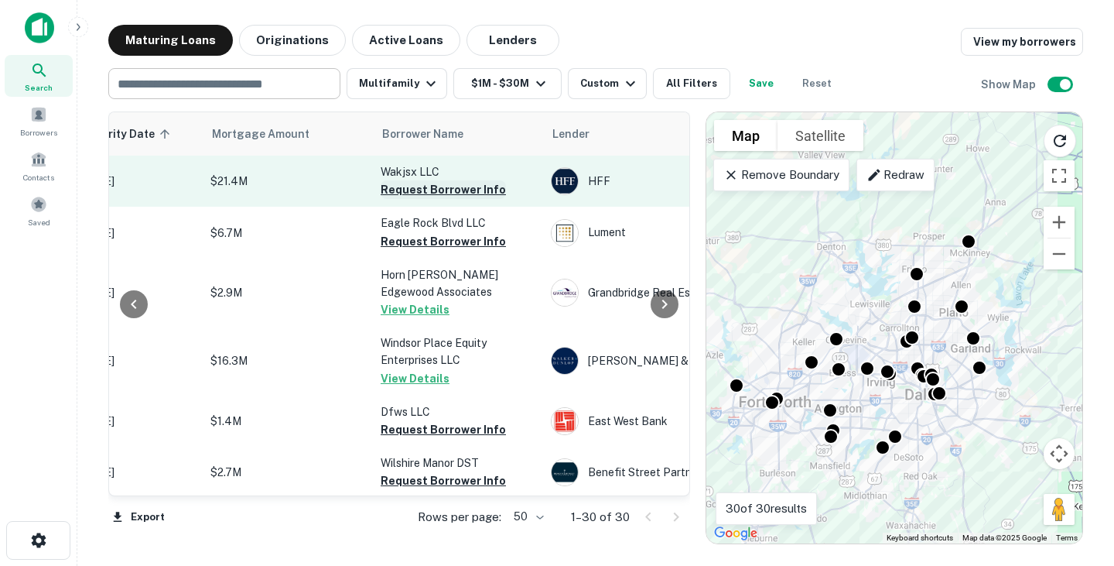
click at [471, 194] on button "Request Borrower Info" at bounding box center [443, 189] width 125 height 19
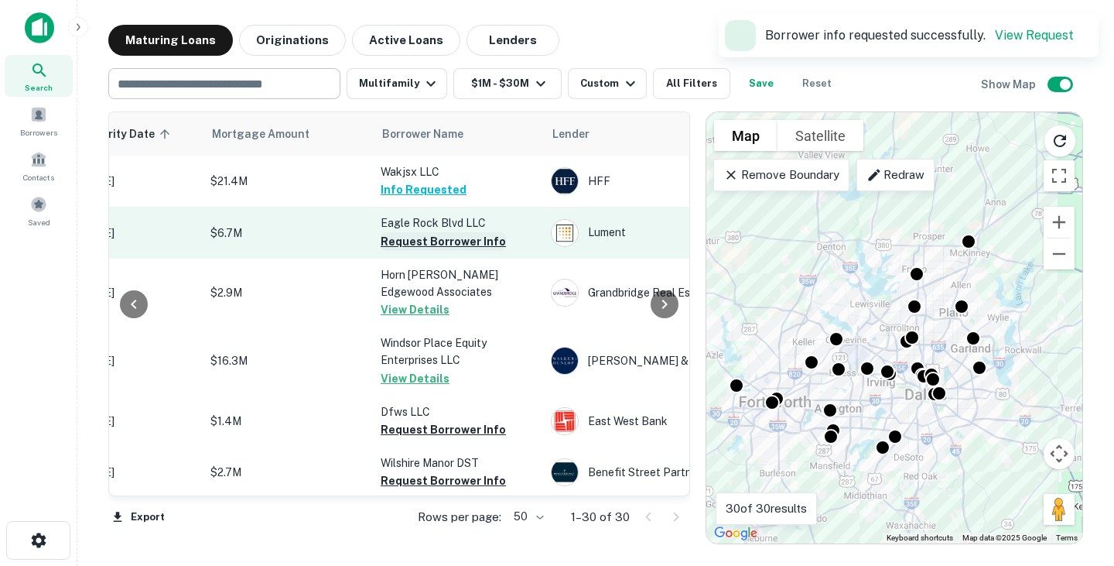
click at [468, 247] on button "Request Borrower Info" at bounding box center [443, 241] width 125 height 19
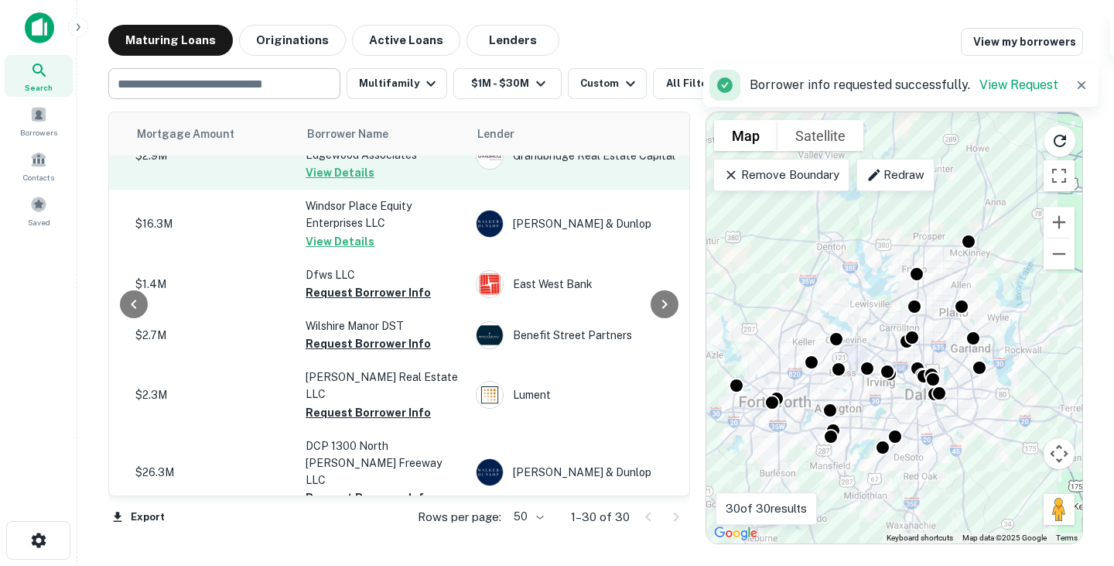
scroll to position [145, 376]
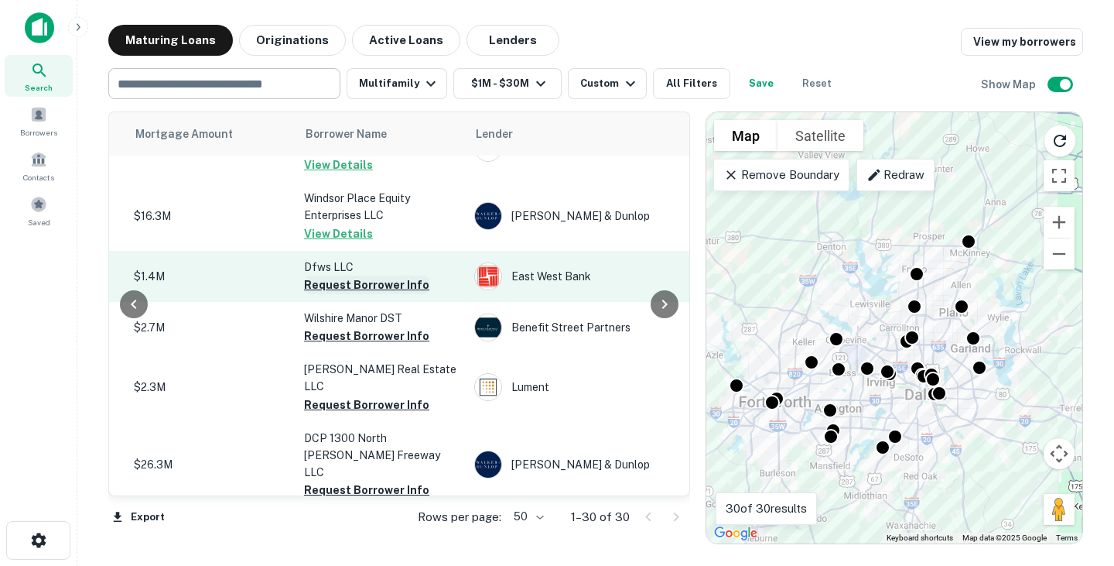
click at [367, 284] on button "Request Borrower Info" at bounding box center [366, 285] width 125 height 19
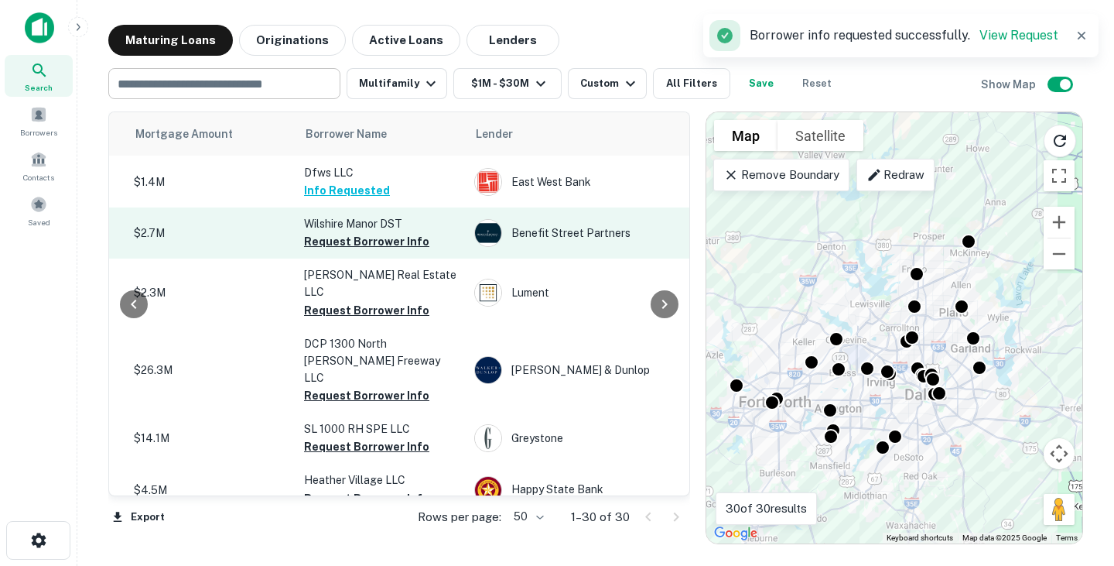
scroll to position [240, 376]
click at [392, 241] on button "Request Borrower Info" at bounding box center [366, 240] width 125 height 19
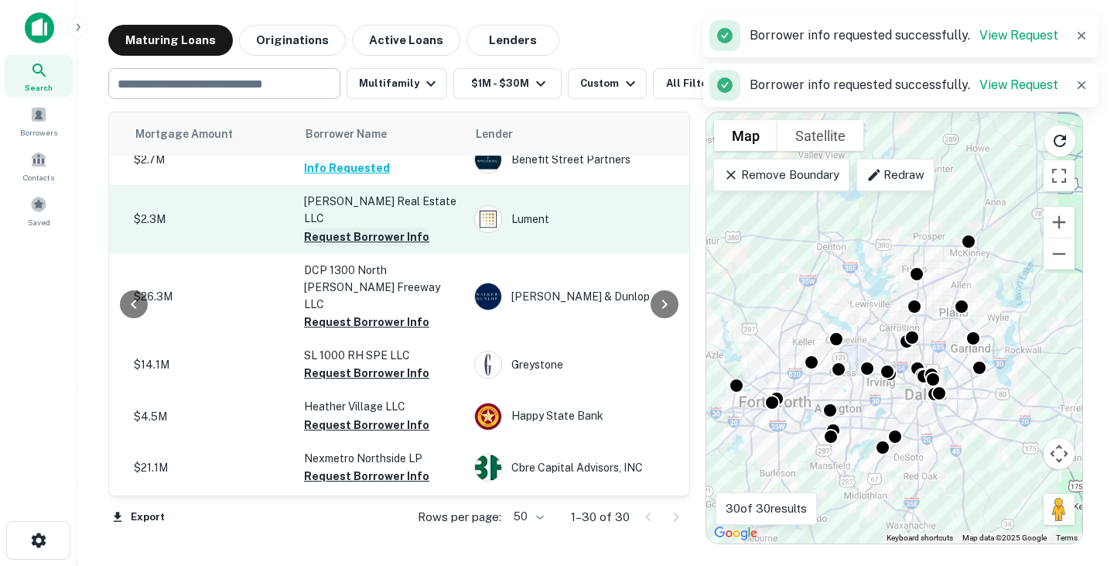
click at [389, 238] on button "Request Borrower Info" at bounding box center [366, 237] width 125 height 19
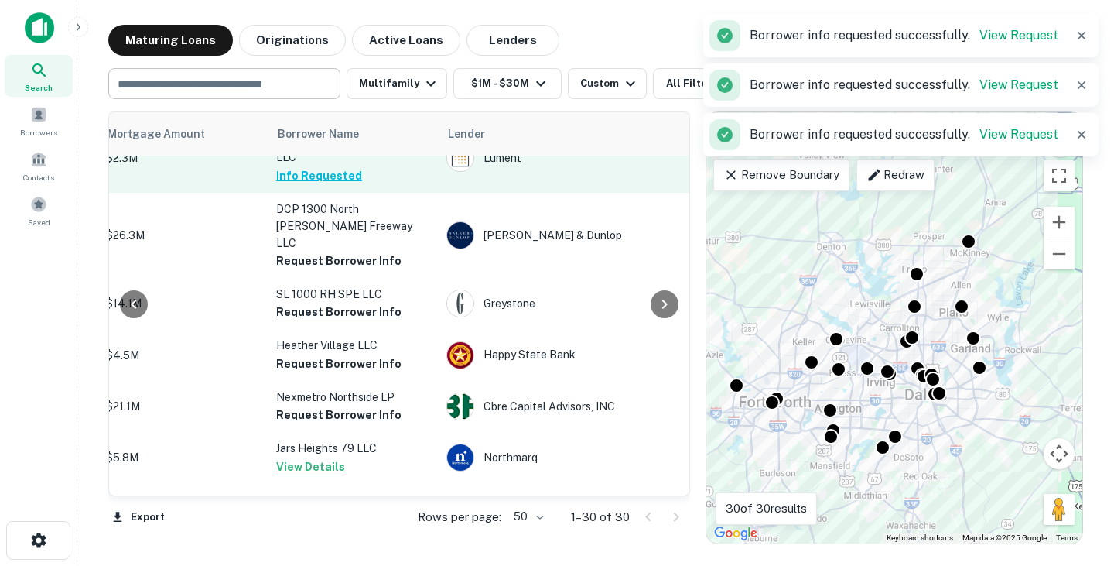
scroll to position [375, 405]
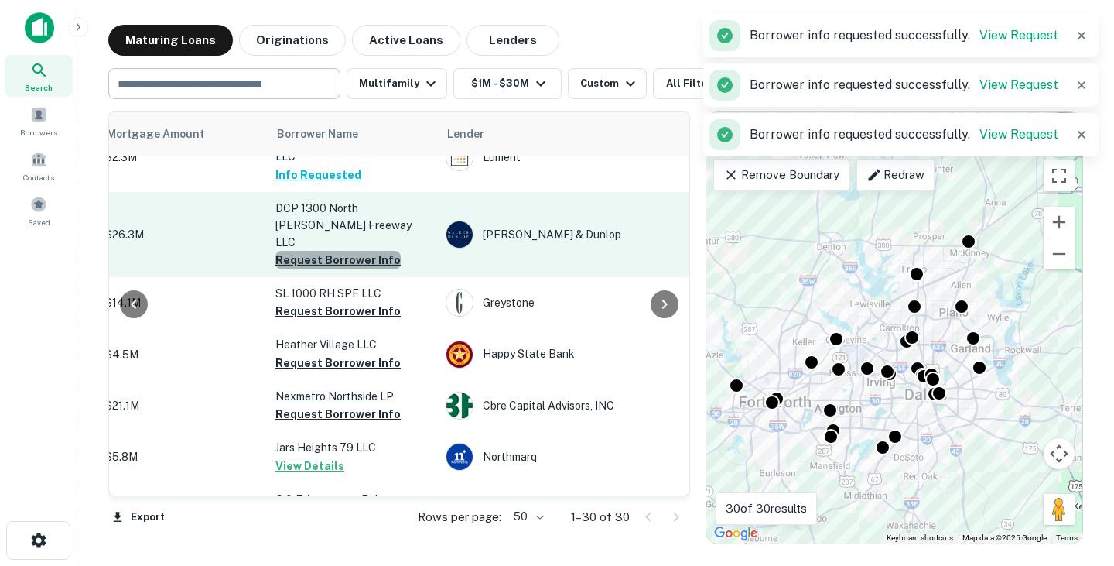
click at [347, 251] on button "Request Borrower Info" at bounding box center [338, 260] width 125 height 19
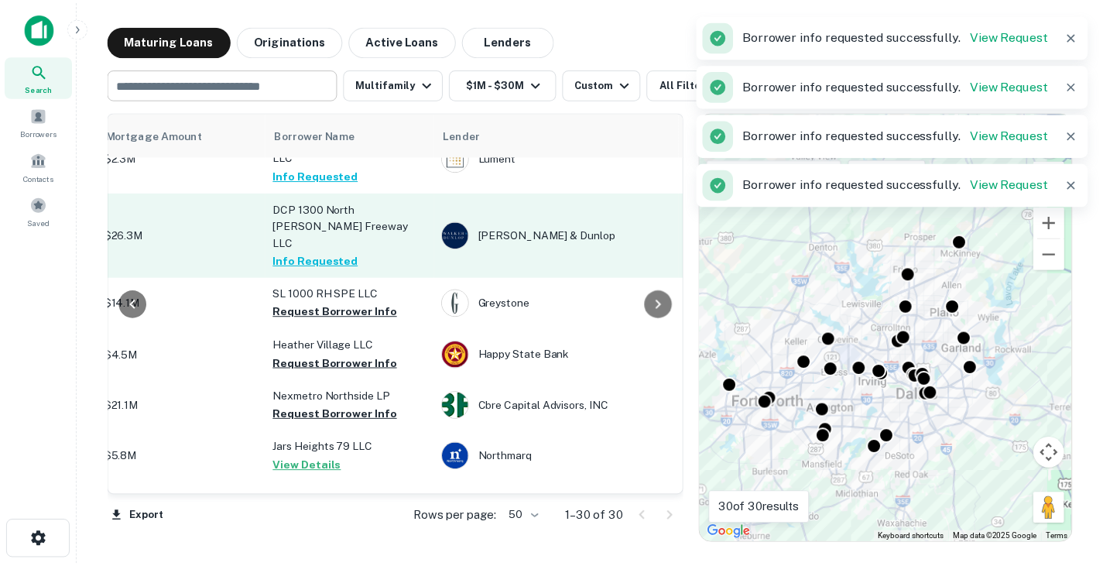
scroll to position [420, 405]
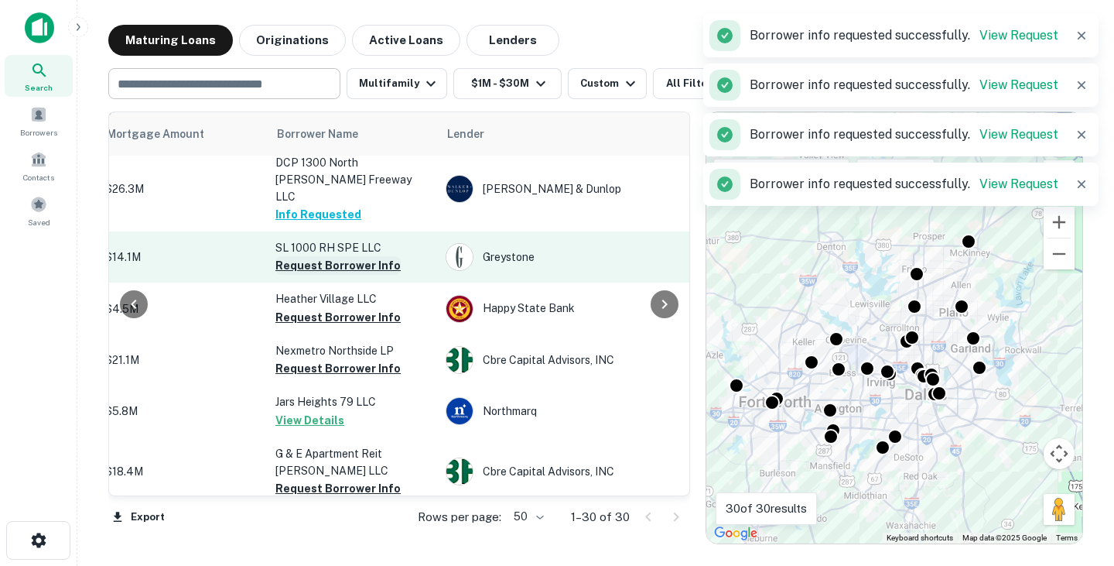
click at [342, 256] on button "Request Borrower Info" at bounding box center [338, 265] width 125 height 19
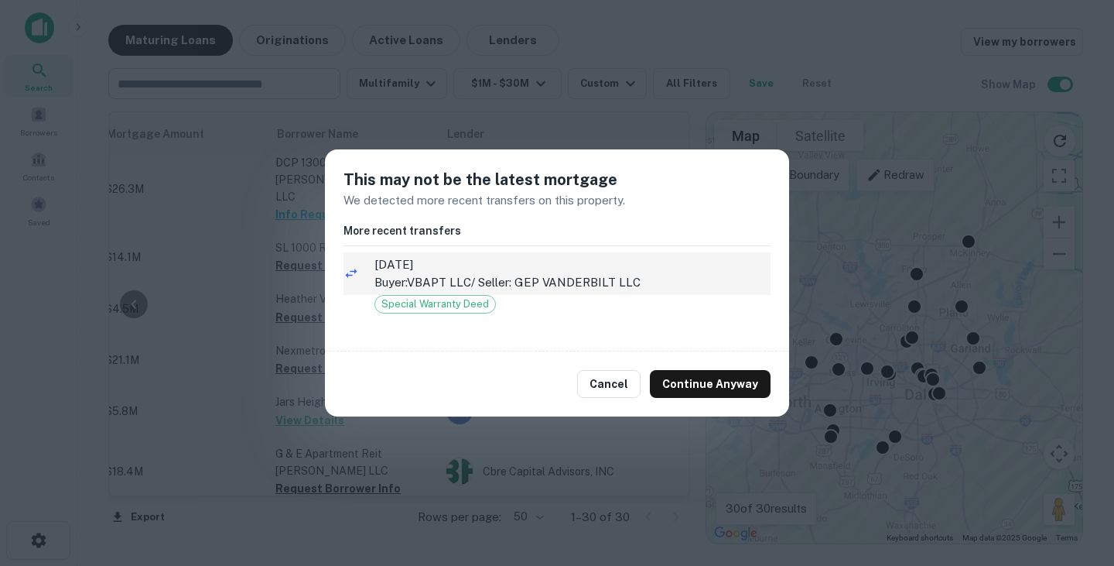
click at [510, 271] on span "[DATE]" at bounding box center [573, 264] width 396 height 19
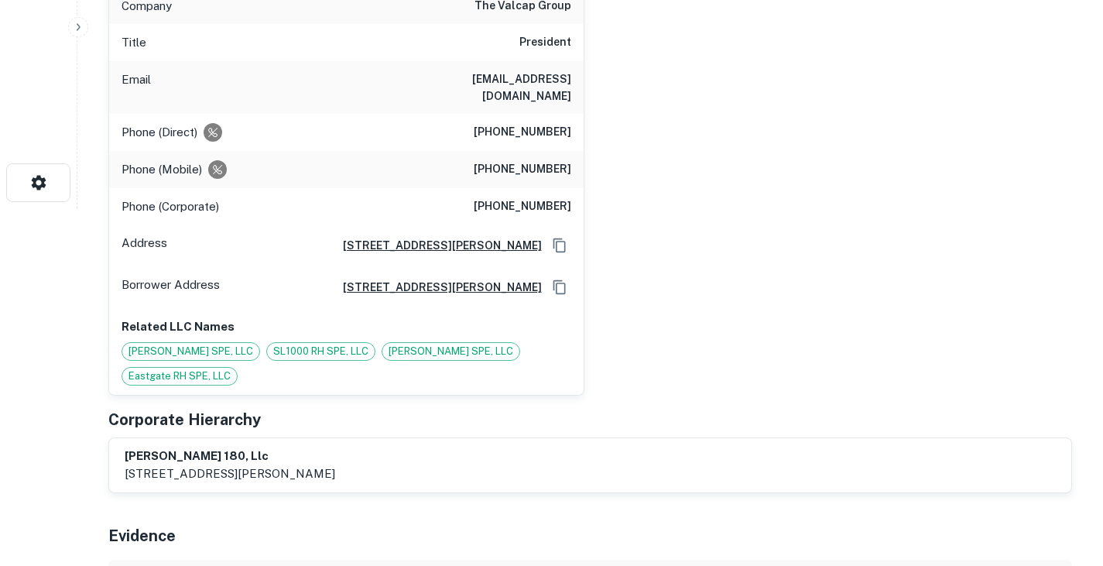
scroll to position [358, 0]
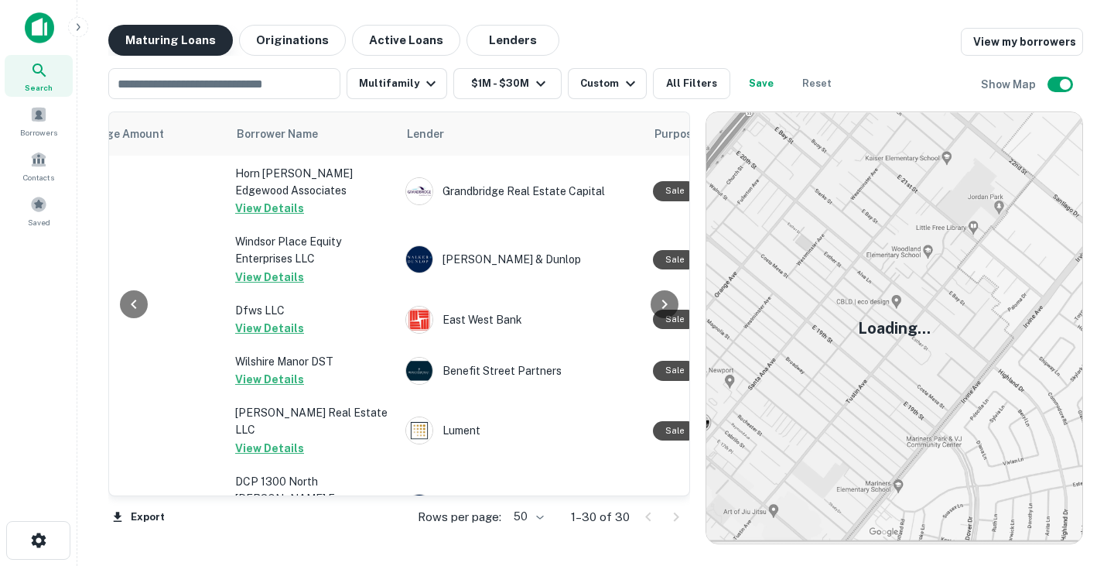
scroll to position [101, 445]
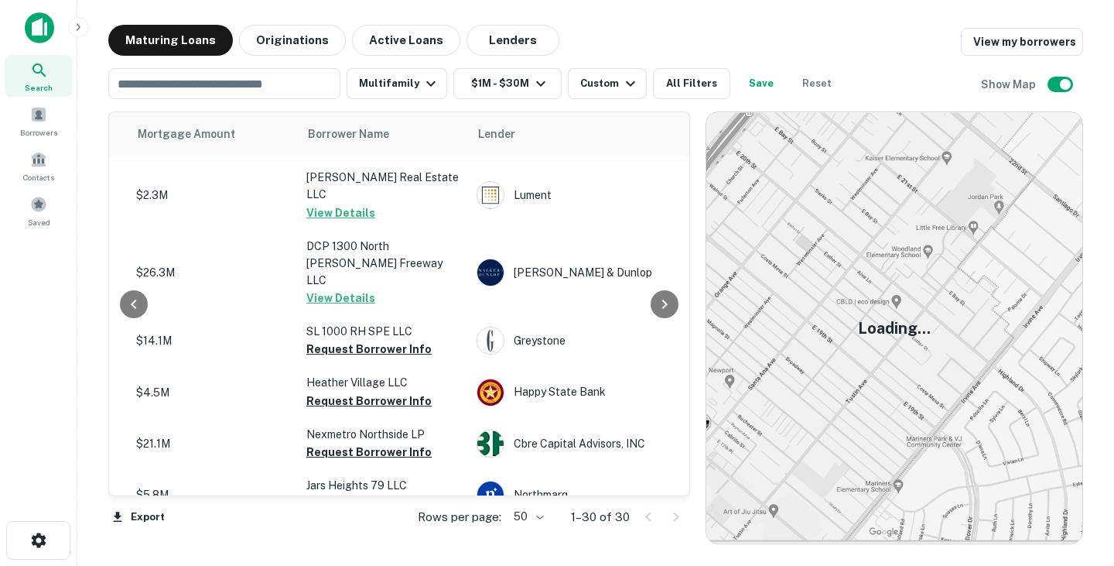
scroll to position [368, 374]
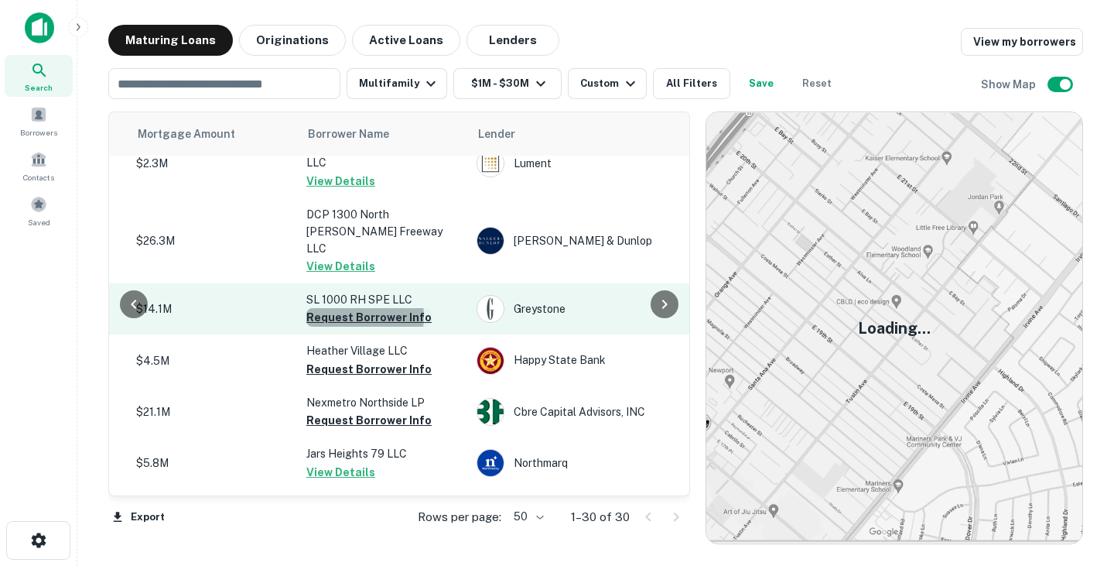
click at [355, 308] on button "Request Borrower Info" at bounding box center [368, 317] width 125 height 19
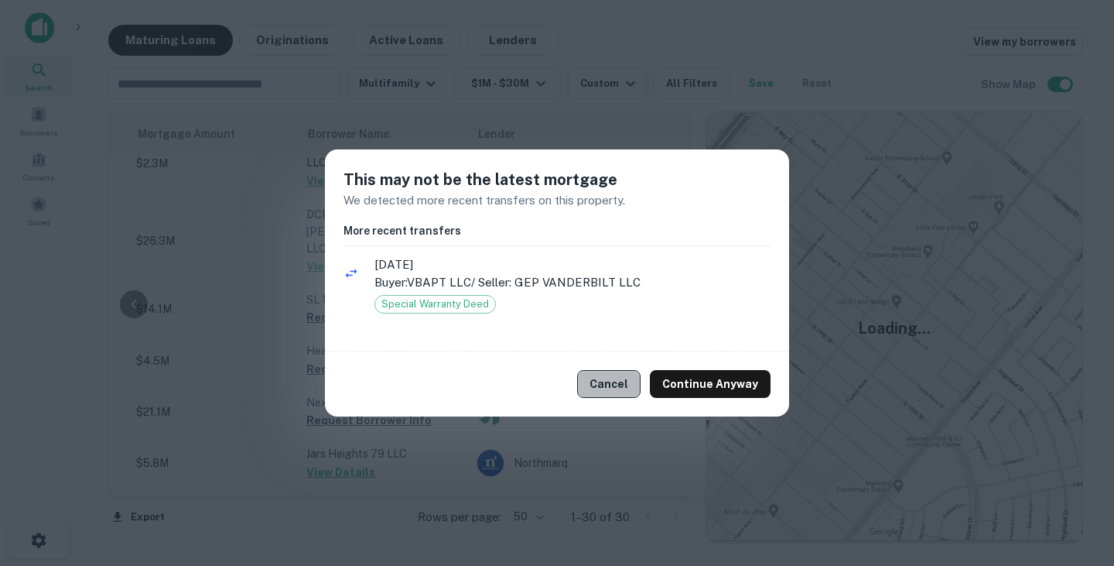
click at [615, 375] on button "Cancel" at bounding box center [608, 384] width 63 height 28
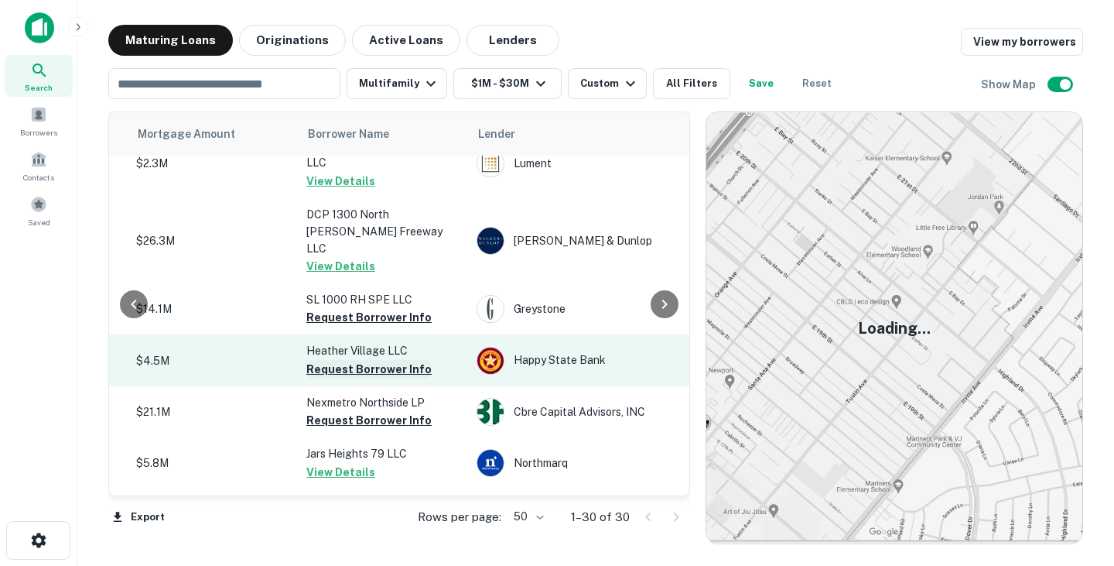
click at [359, 360] on button "Request Borrower Info" at bounding box center [368, 369] width 125 height 19
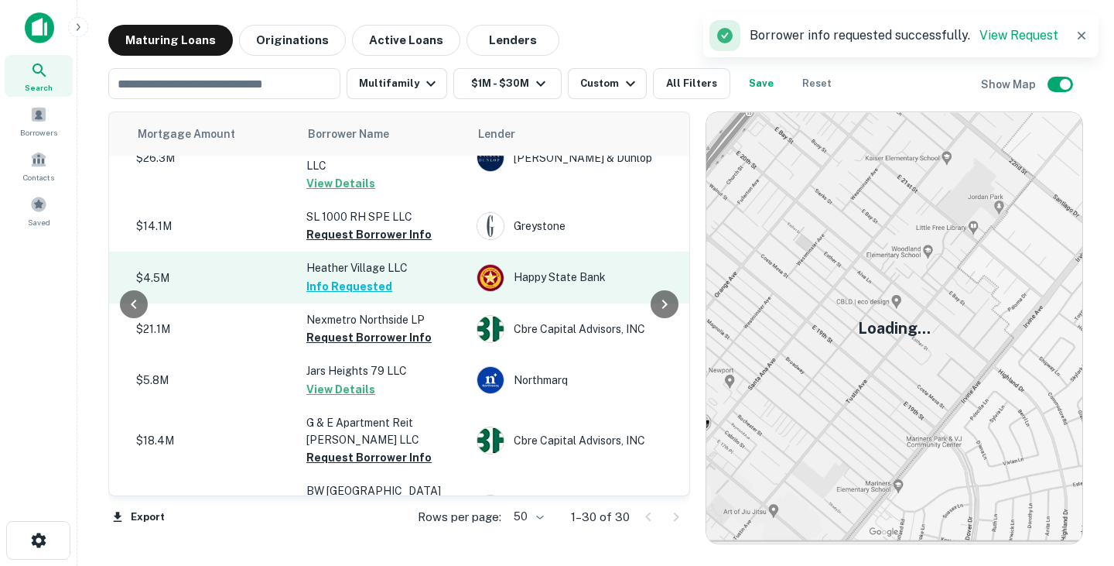
scroll to position [455, 374]
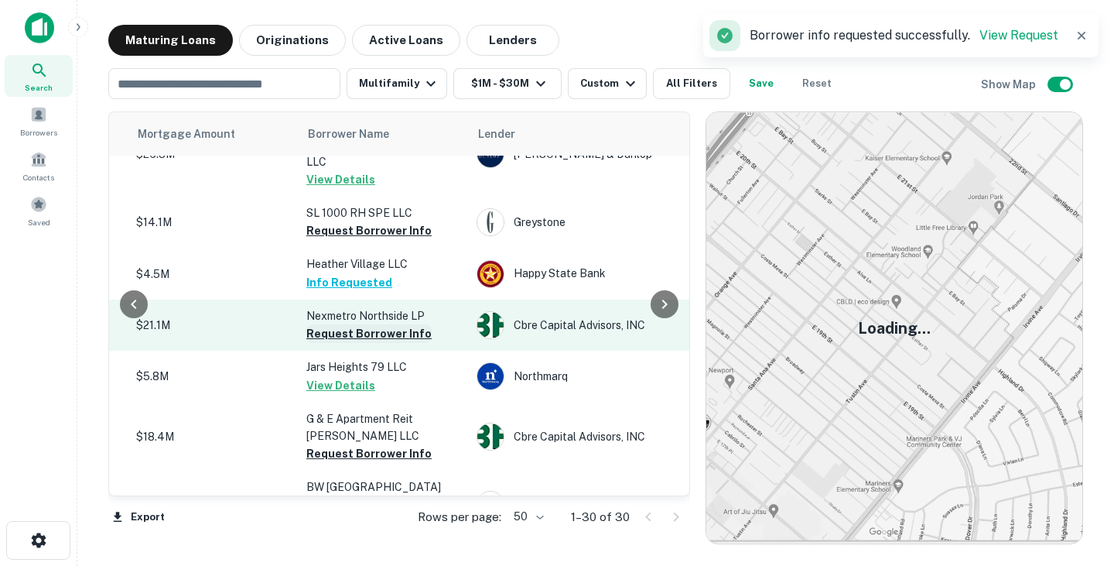
click at [378, 324] on button "Request Borrower Info" at bounding box center [368, 333] width 125 height 19
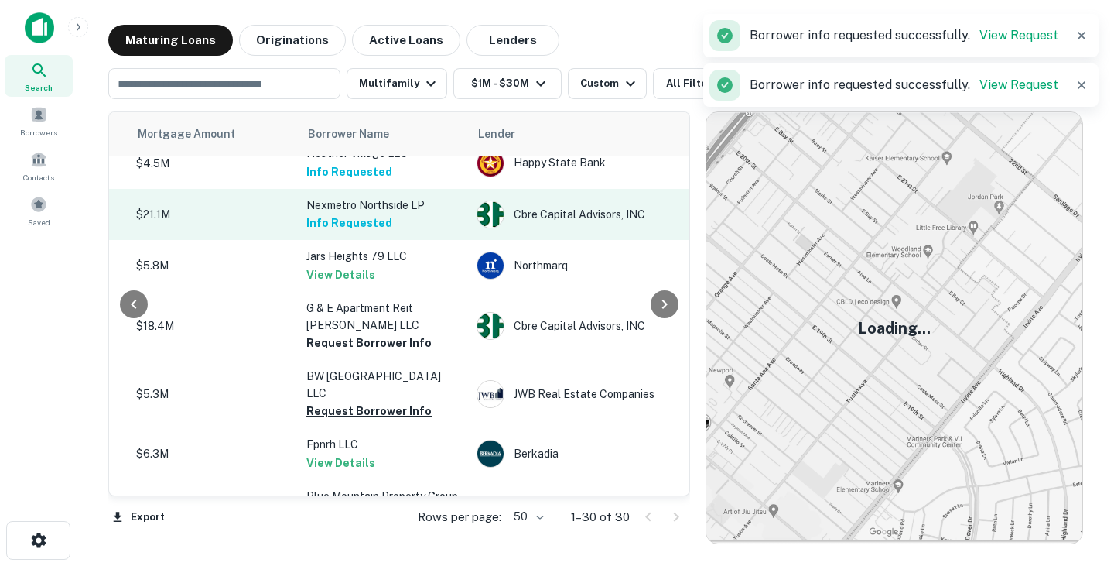
scroll to position [567, 374]
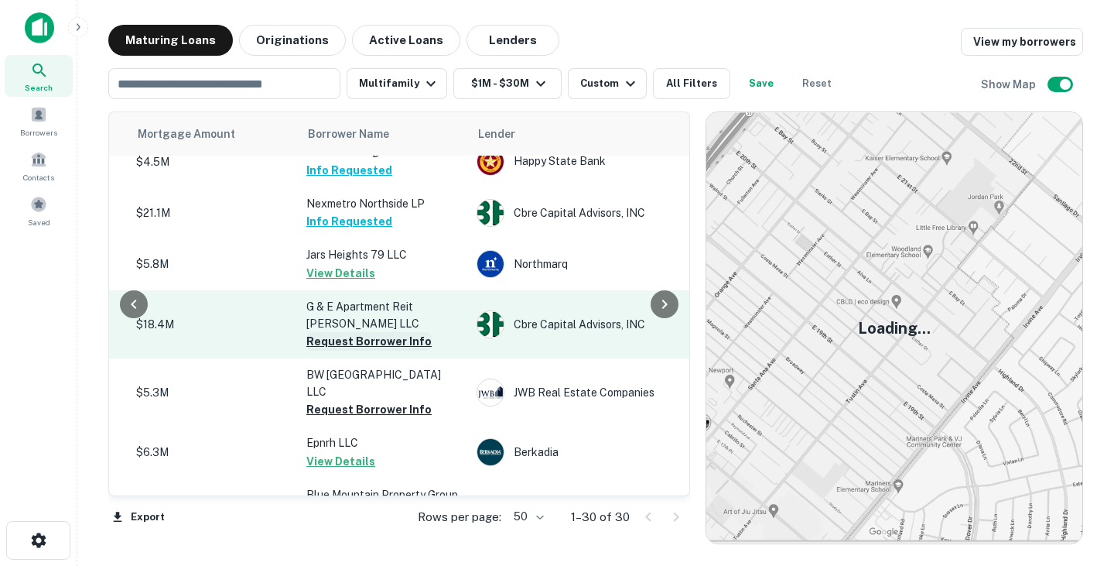
click at [383, 332] on button "Request Borrower Info" at bounding box center [368, 341] width 125 height 19
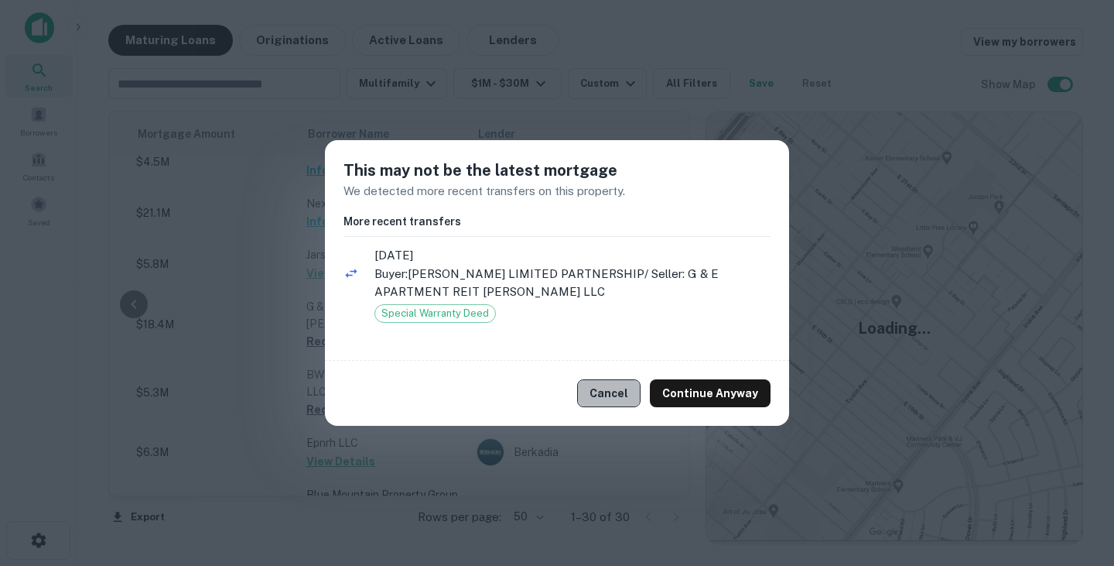
click at [620, 392] on button "Cancel" at bounding box center [608, 393] width 63 height 28
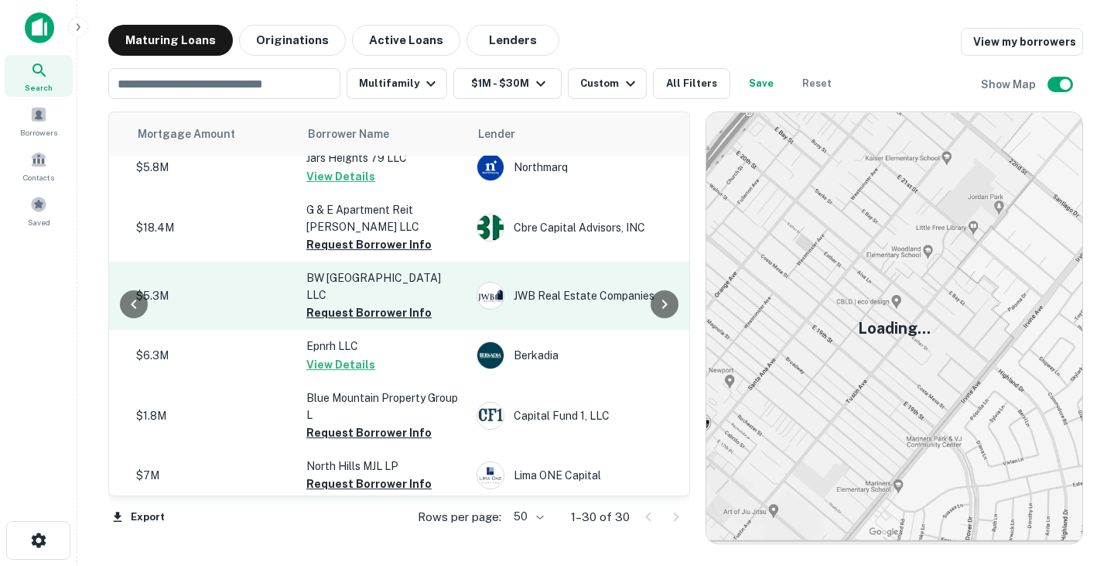
scroll to position [666, 374]
click at [409, 302] on button "Request Borrower Info" at bounding box center [368, 311] width 125 height 19
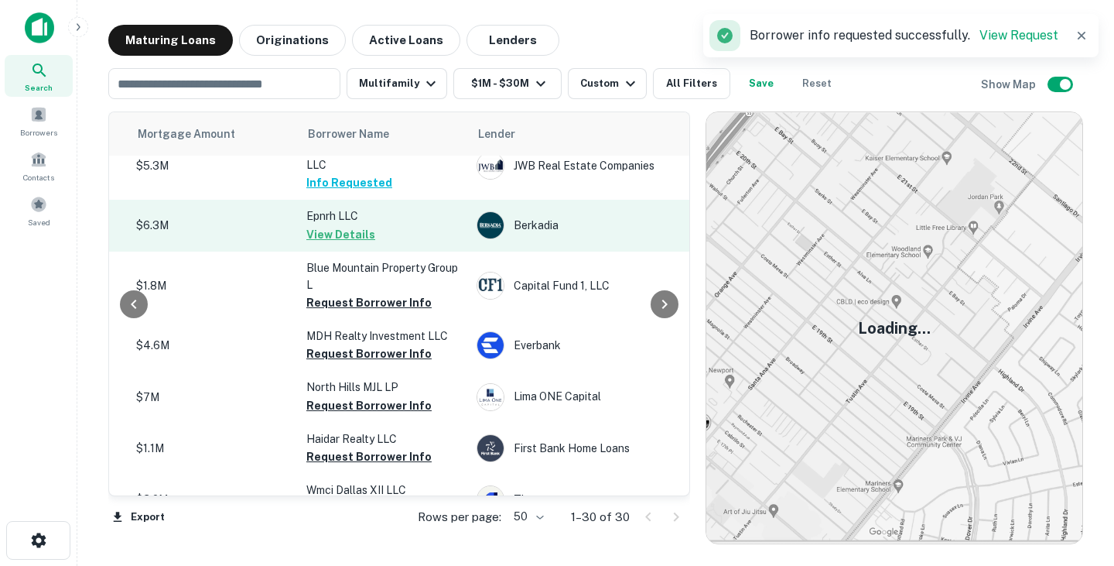
scroll to position [795, 374]
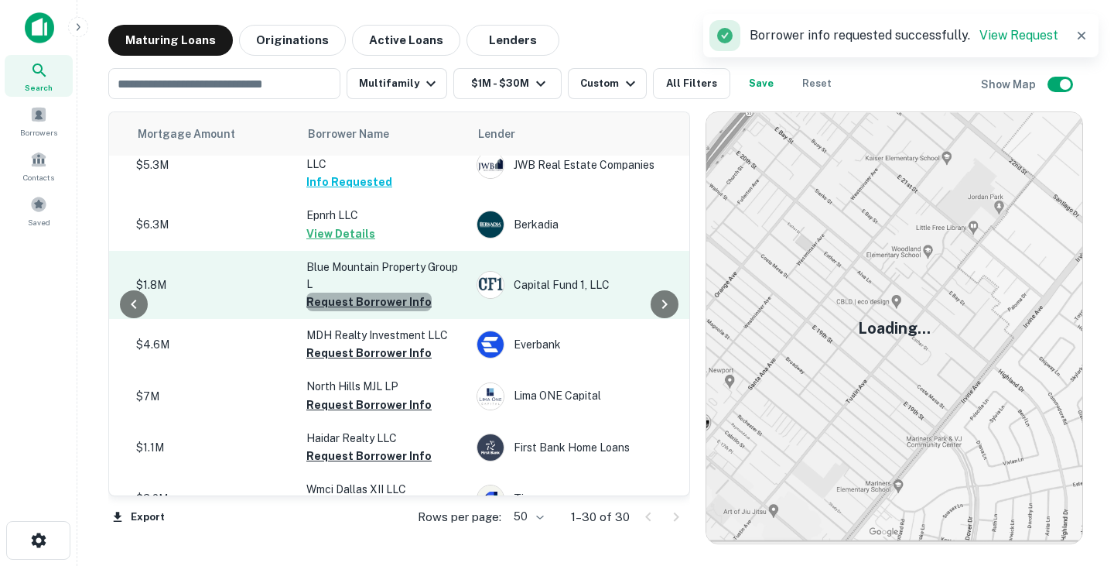
click at [382, 293] on button "Request Borrower Info" at bounding box center [368, 302] width 125 height 19
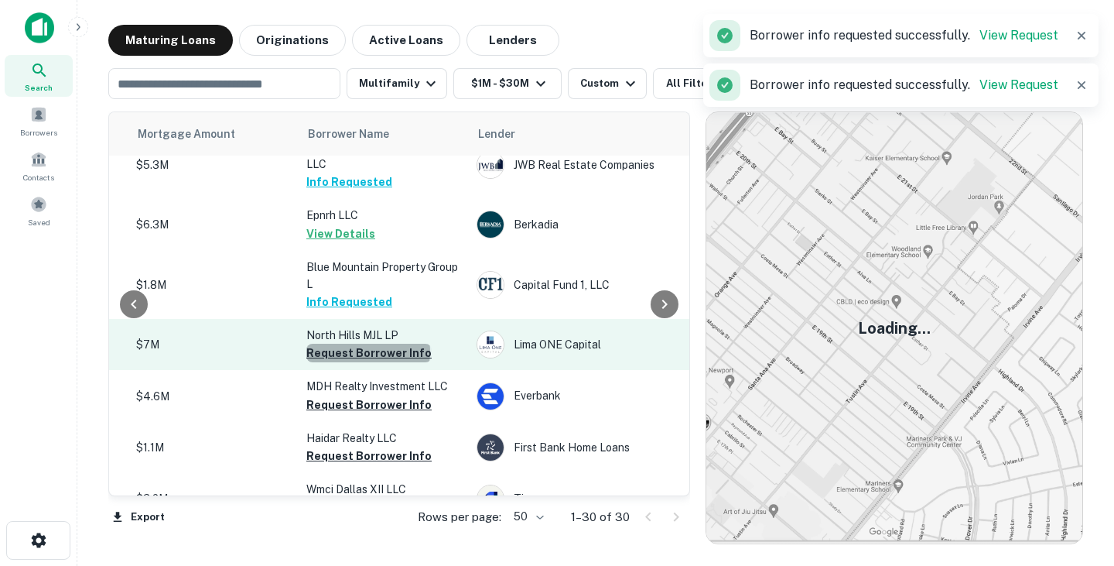
click at [368, 344] on button "Request Borrower Info" at bounding box center [368, 353] width 125 height 19
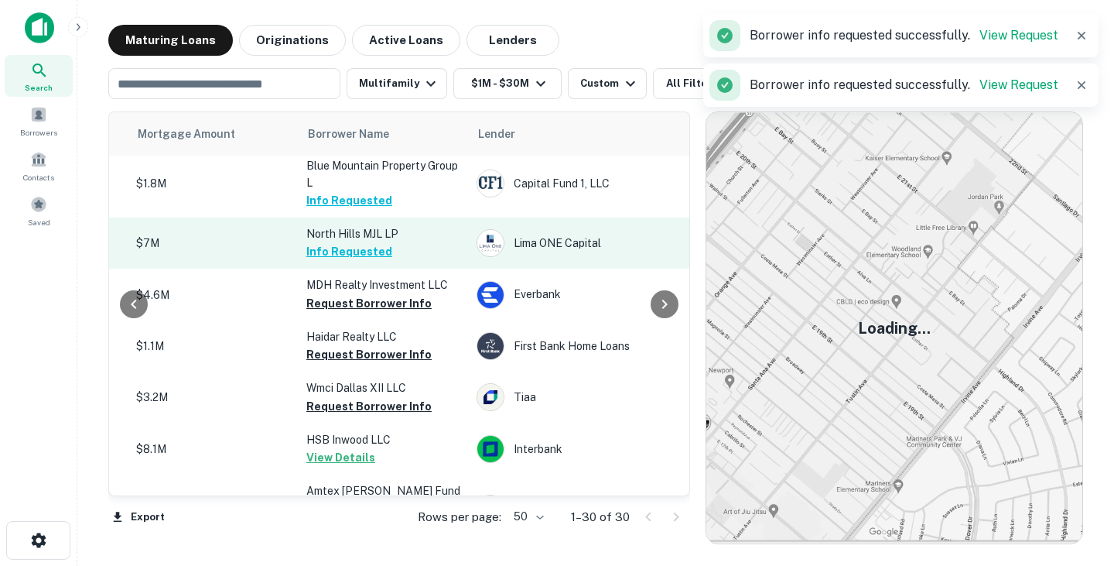
scroll to position [899, 374]
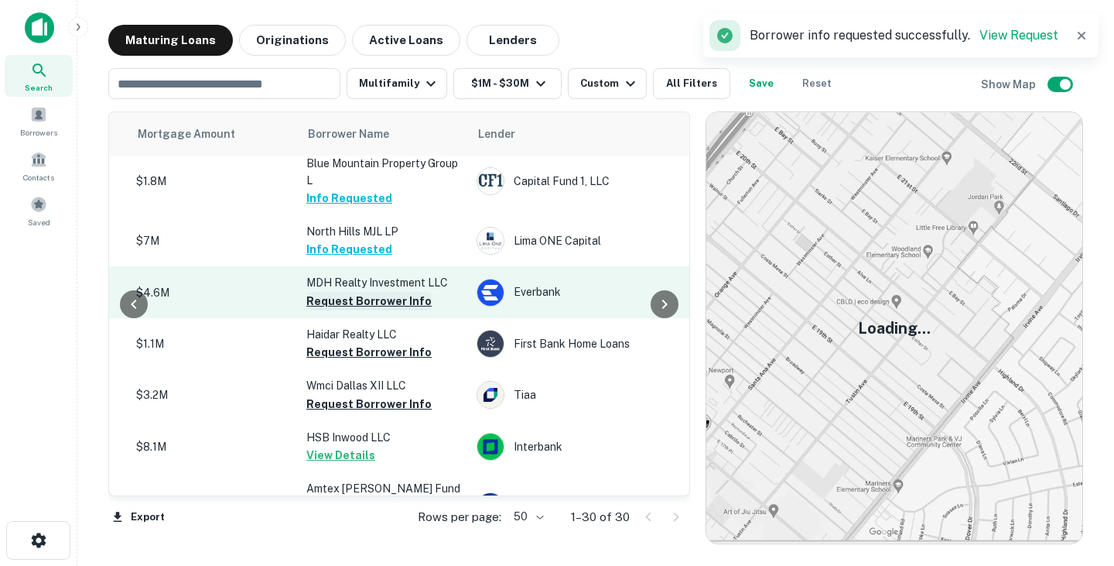
click at [344, 292] on button "Request Borrower Info" at bounding box center [368, 301] width 125 height 19
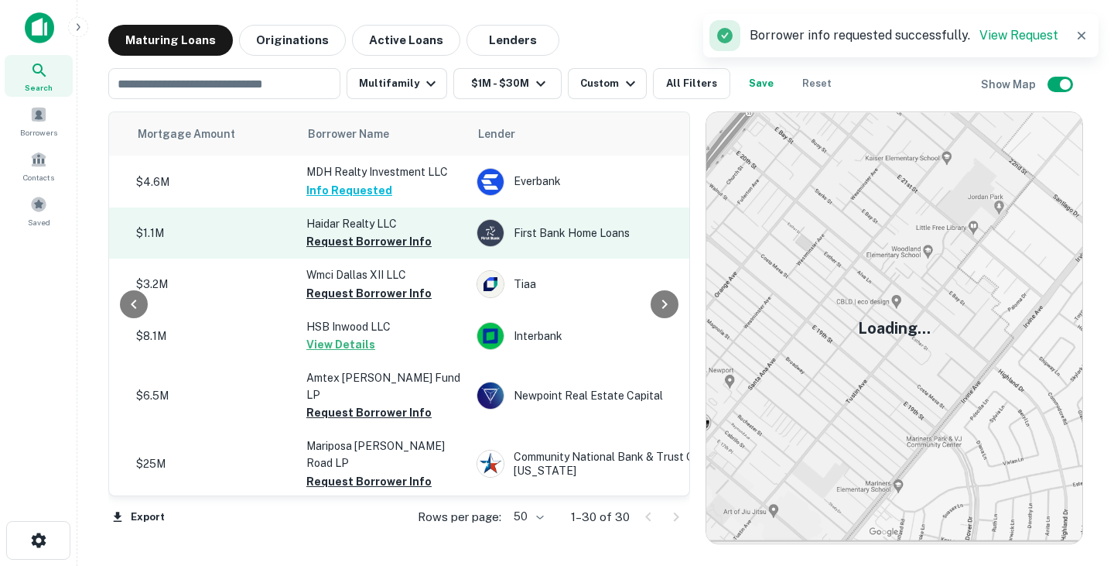
scroll to position [1012, 374]
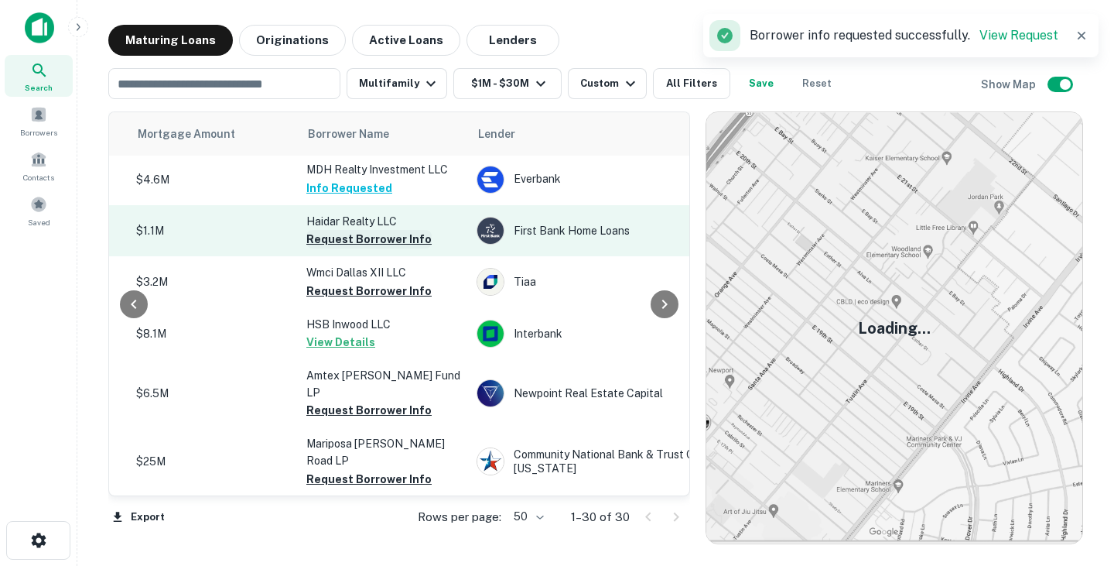
click at [344, 230] on button "Request Borrower Info" at bounding box center [368, 239] width 125 height 19
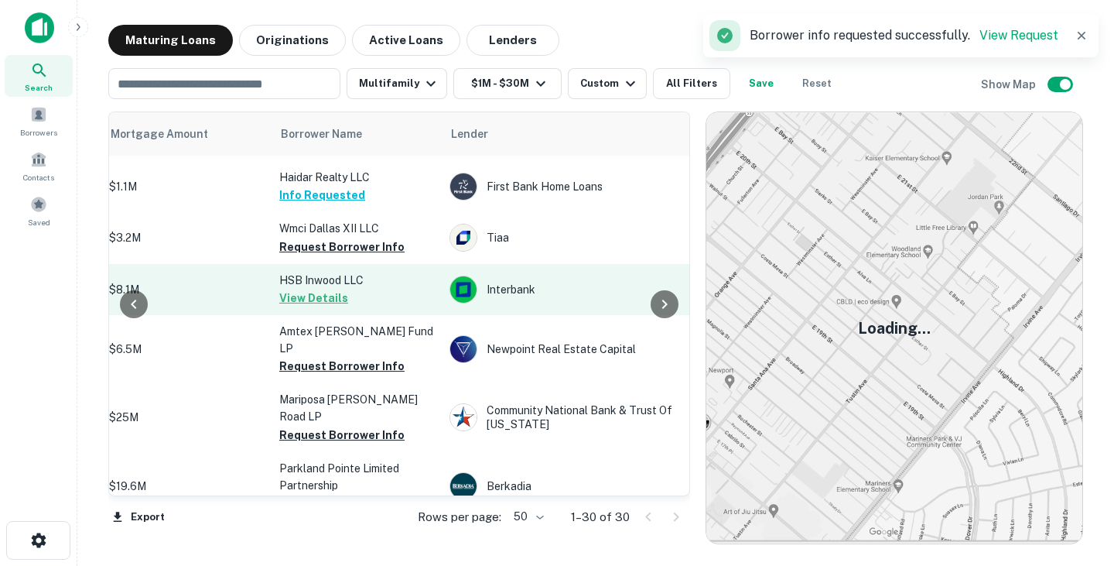
scroll to position [1056, 401]
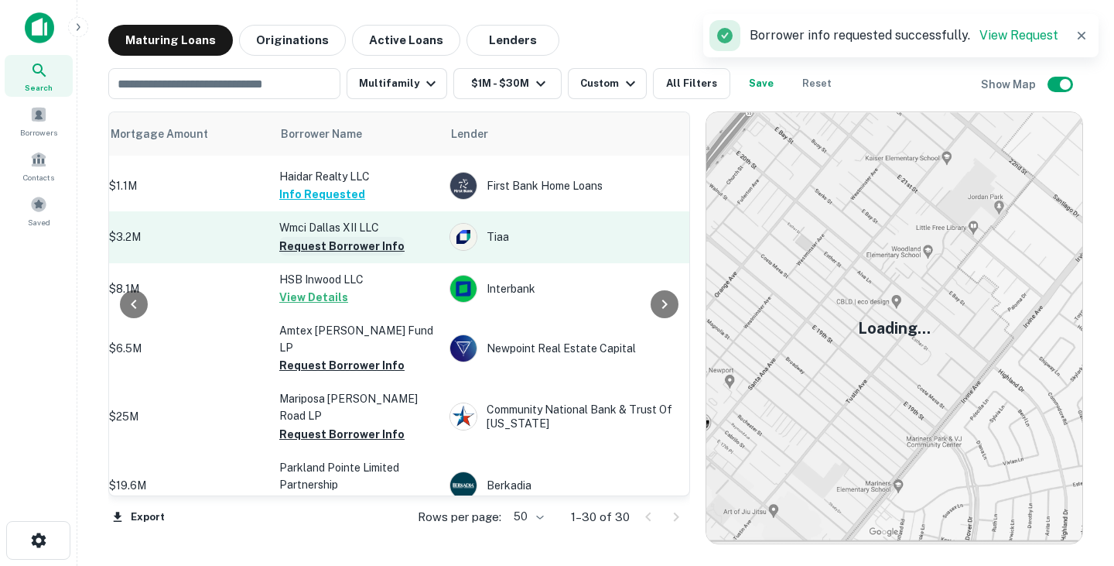
click at [364, 237] on button "Request Borrower Info" at bounding box center [341, 246] width 125 height 19
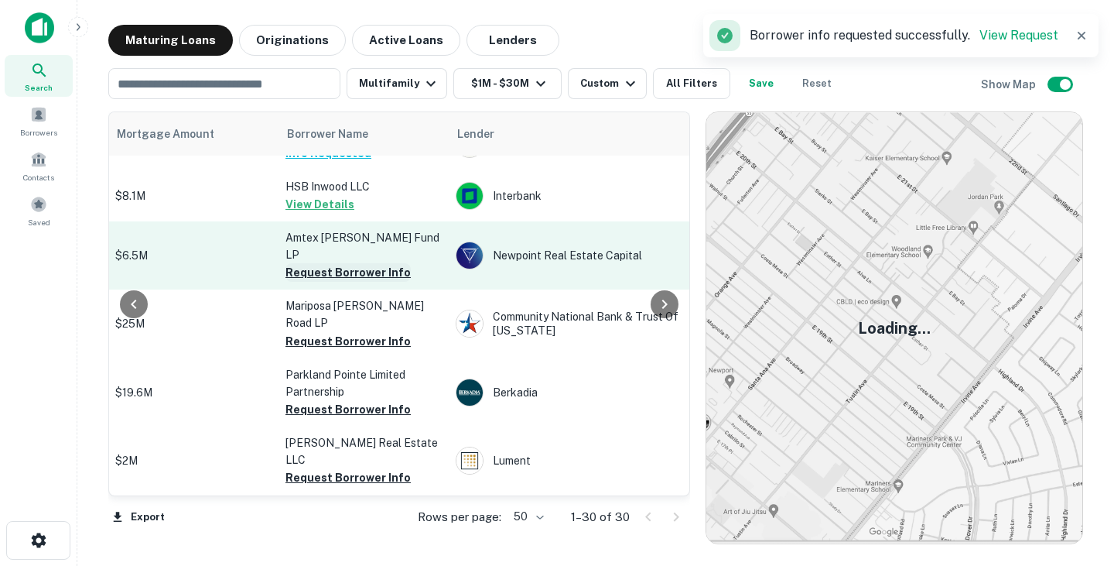
scroll to position [1149, 389]
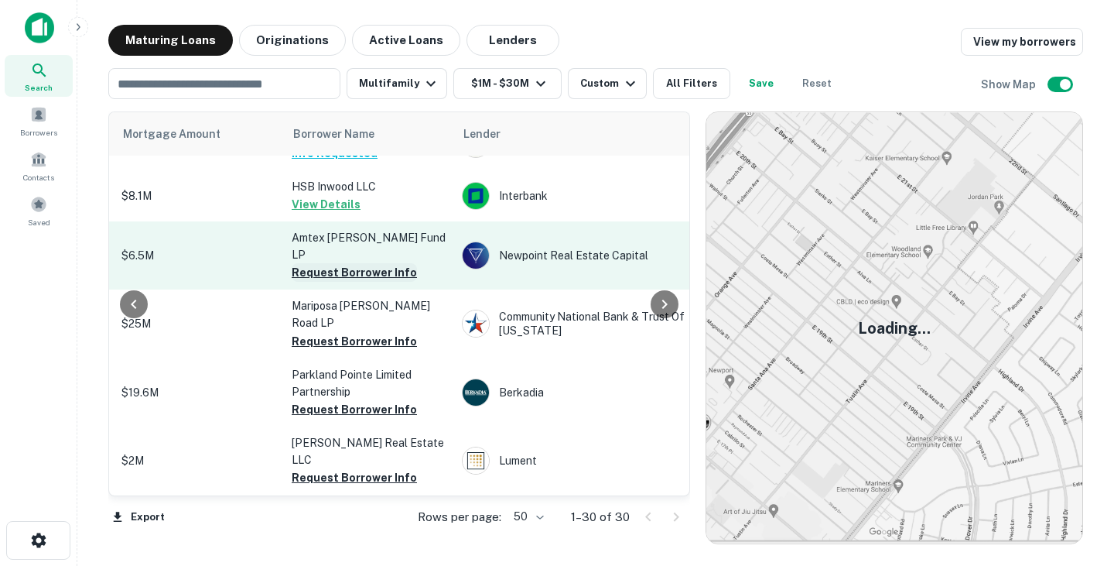
click at [337, 263] on button "Request Borrower Info" at bounding box center [354, 272] width 125 height 19
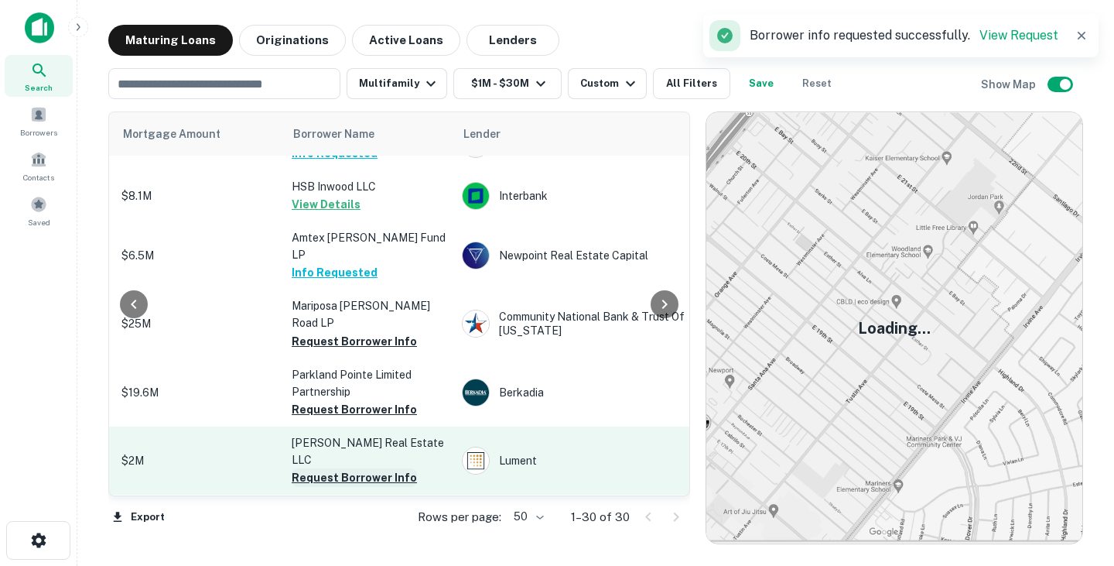
click at [356, 468] on button "Request Borrower Info" at bounding box center [354, 477] width 125 height 19
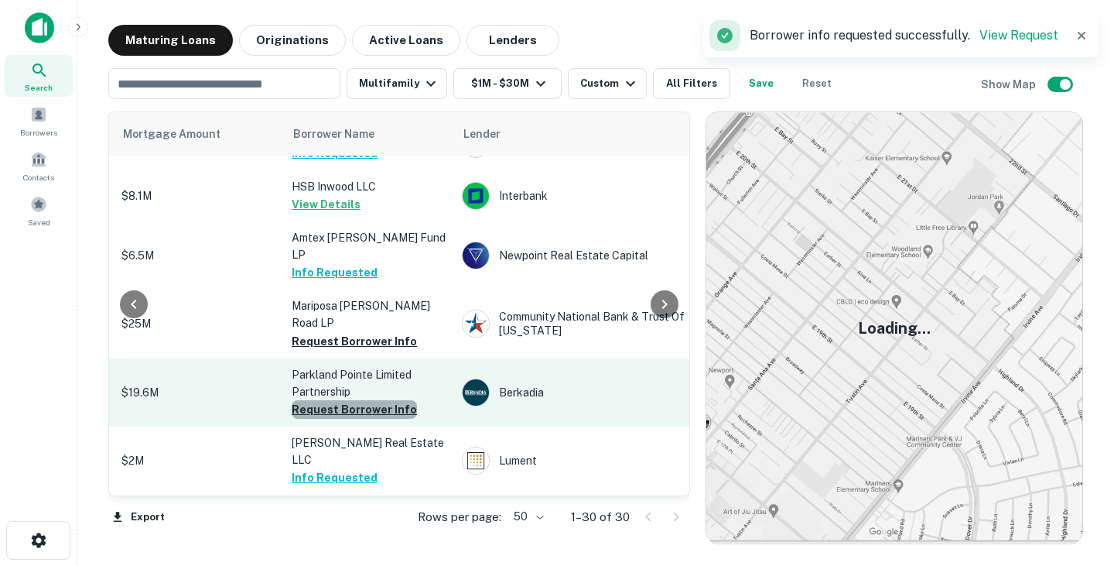
click at [375, 400] on button "Request Borrower Info" at bounding box center [354, 409] width 125 height 19
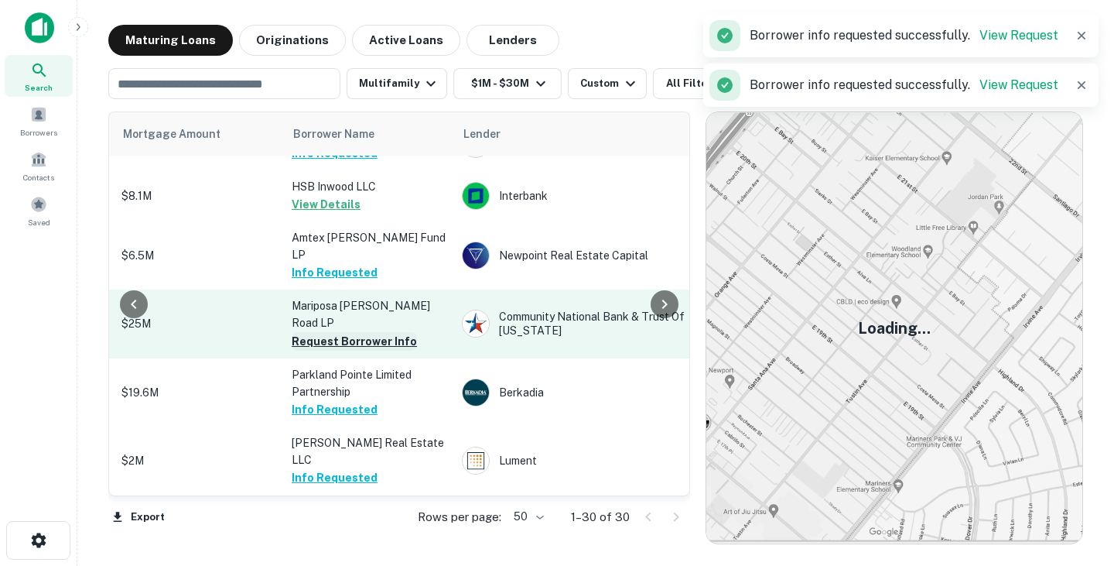
click at [382, 332] on button "Request Borrower Info" at bounding box center [354, 341] width 125 height 19
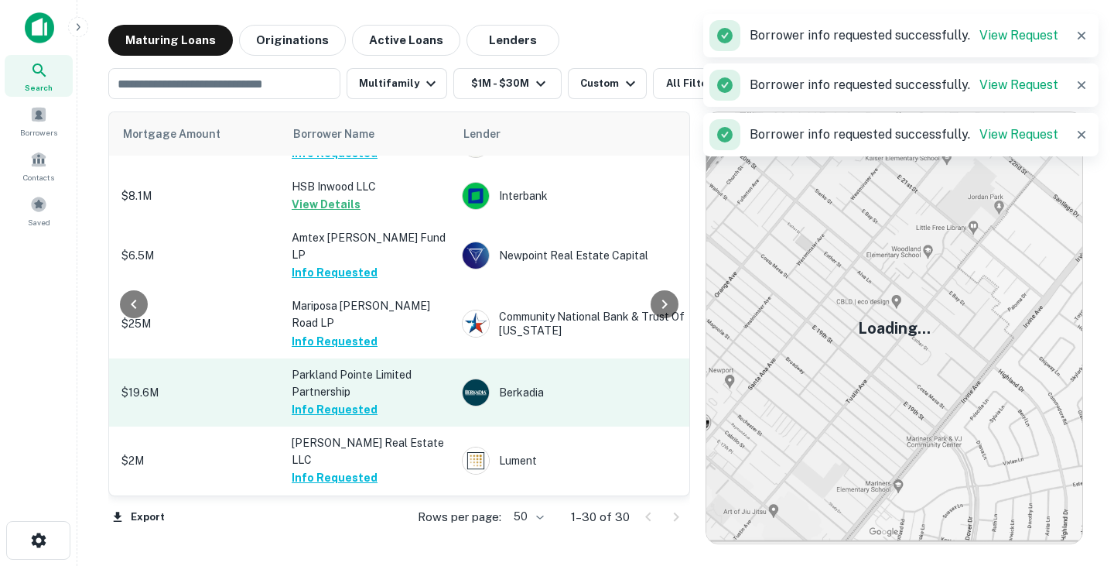
scroll to position [1369, 389]
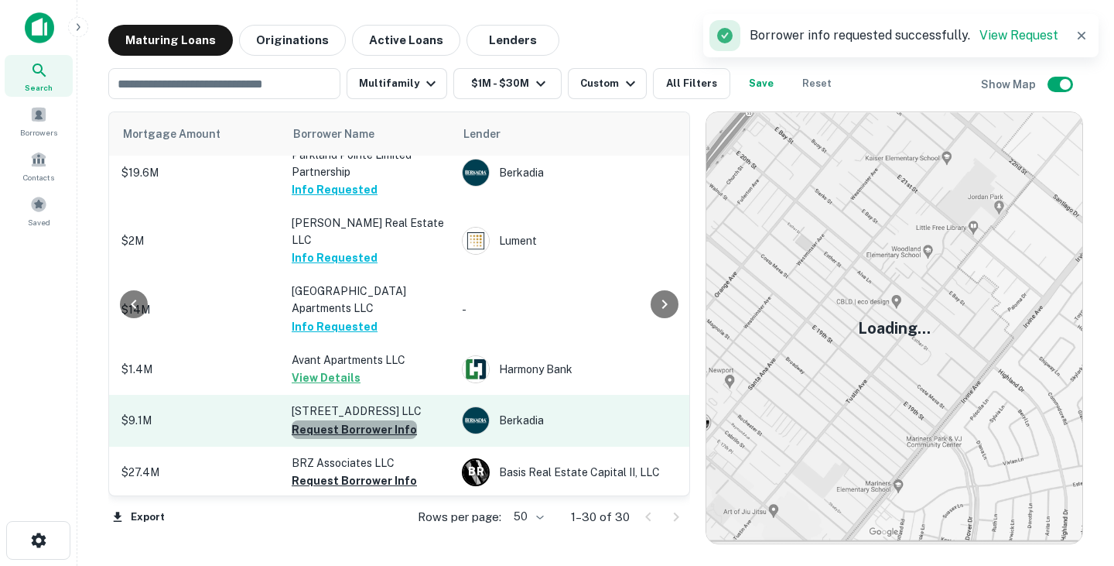
click at [362, 420] on button "Request Borrower Info" at bounding box center [354, 429] width 125 height 19
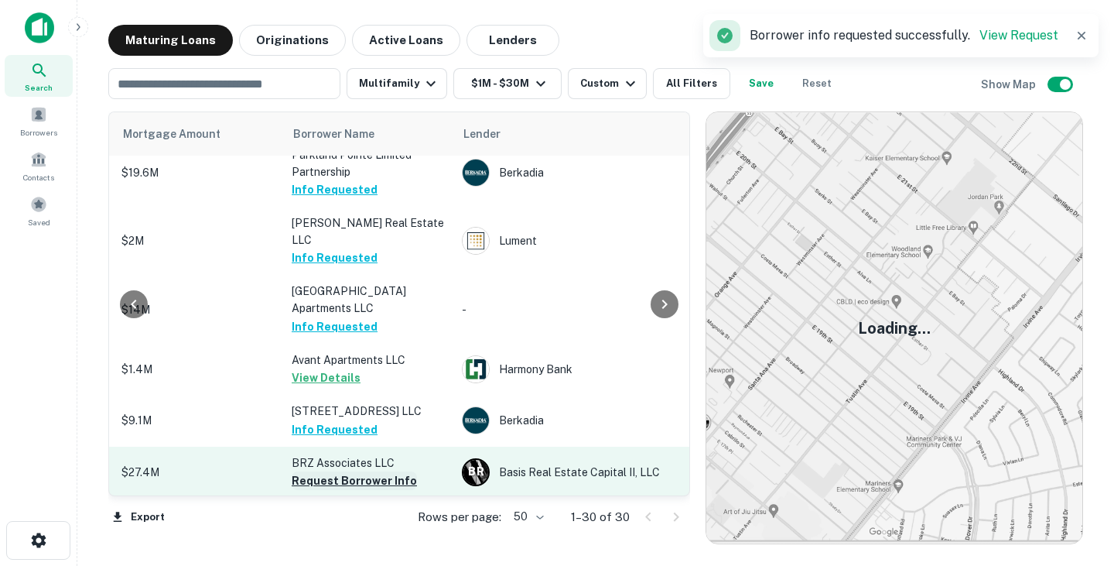
click at [366, 471] on button "Request Borrower Info" at bounding box center [354, 480] width 125 height 19
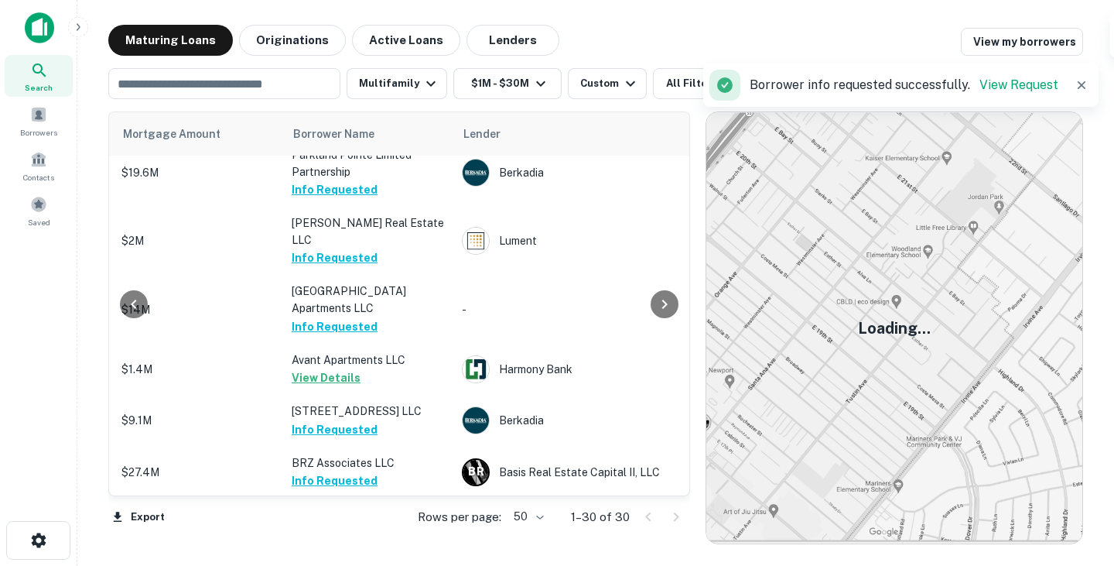
click at [367, 507] on p "[PERSON_NAME] Venture LLC" at bounding box center [369, 515] width 155 height 17
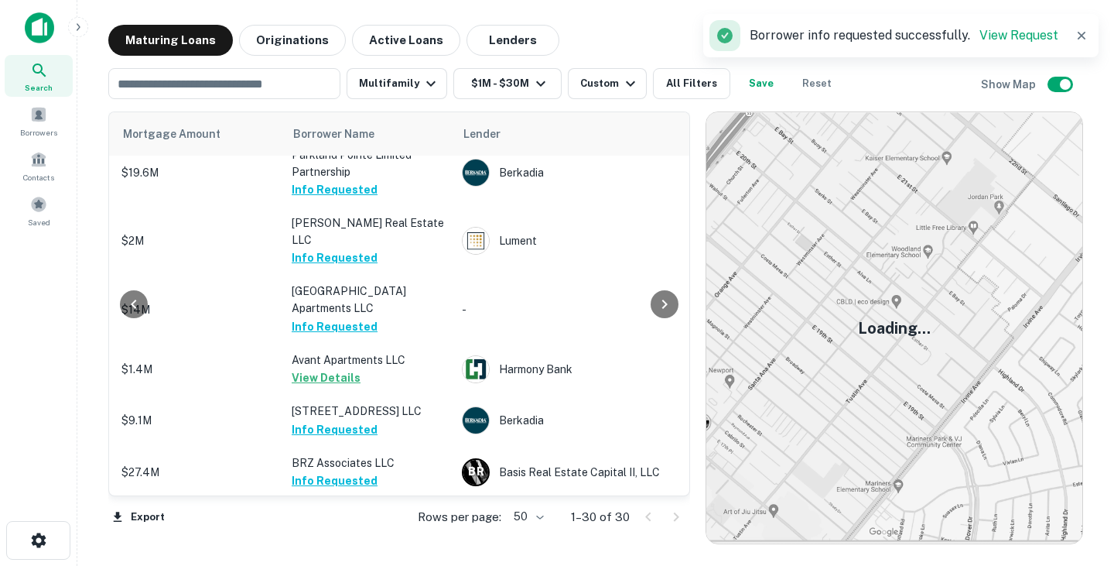
click at [368, 524] on button "Request Borrower Info" at bounding box center [354, 533] width 125 height 19
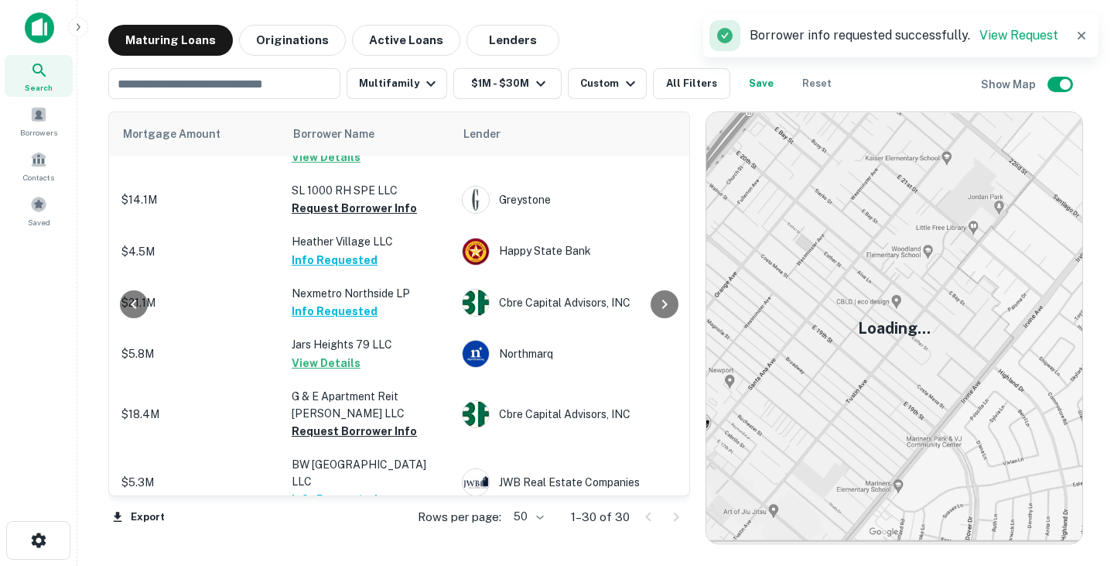
scroll to position [480, 389]
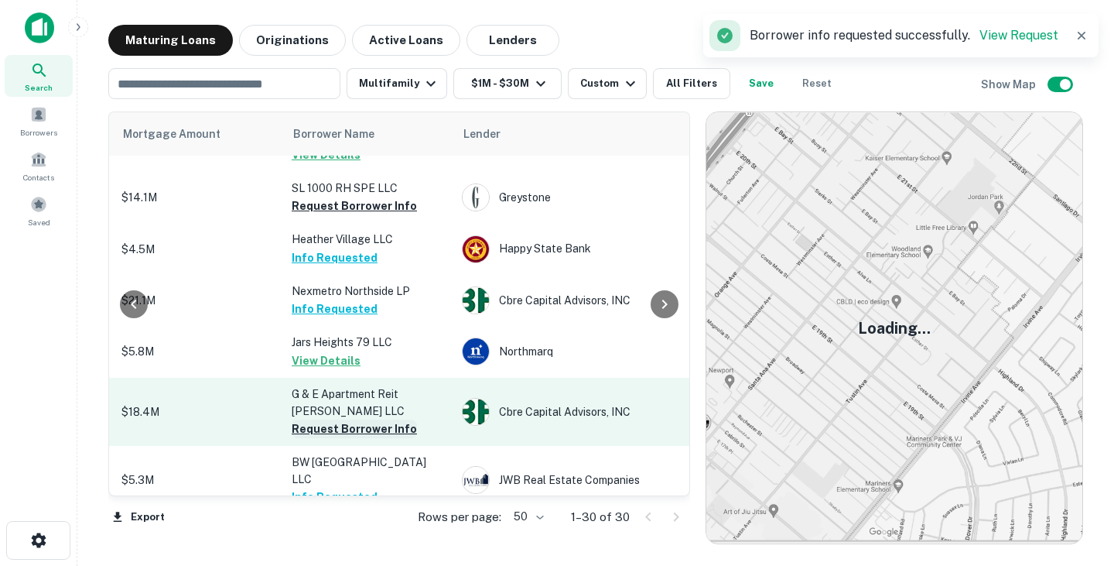
click at [371, 419] on button "Request Borrower Info" at bounding box center [354, 428] width 125 height 19
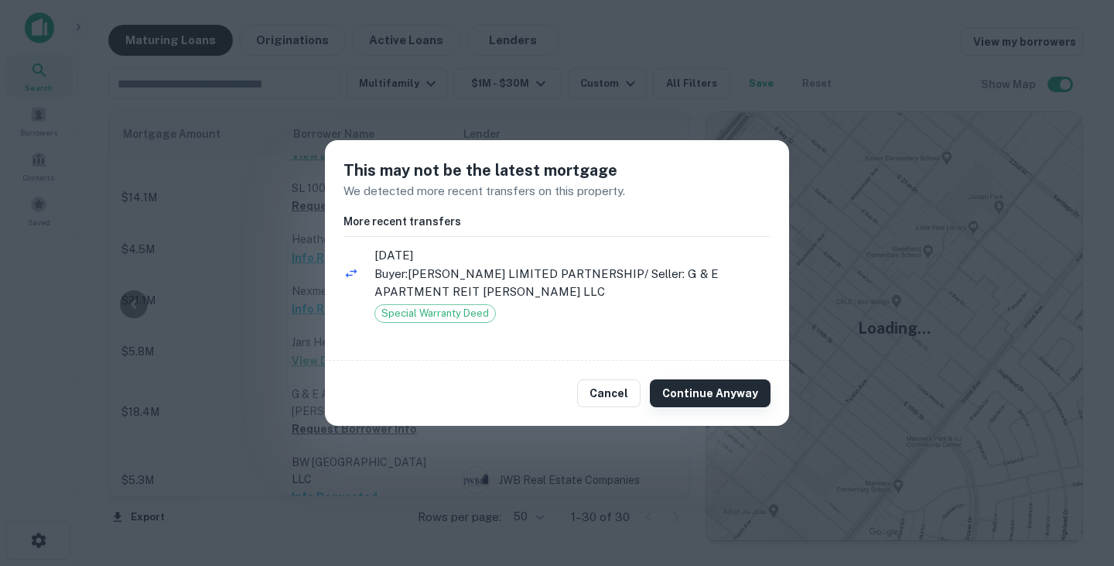
click at [710, 385] on button "Continue Anyway" at bounding box center [710, 393] width 121 height 28
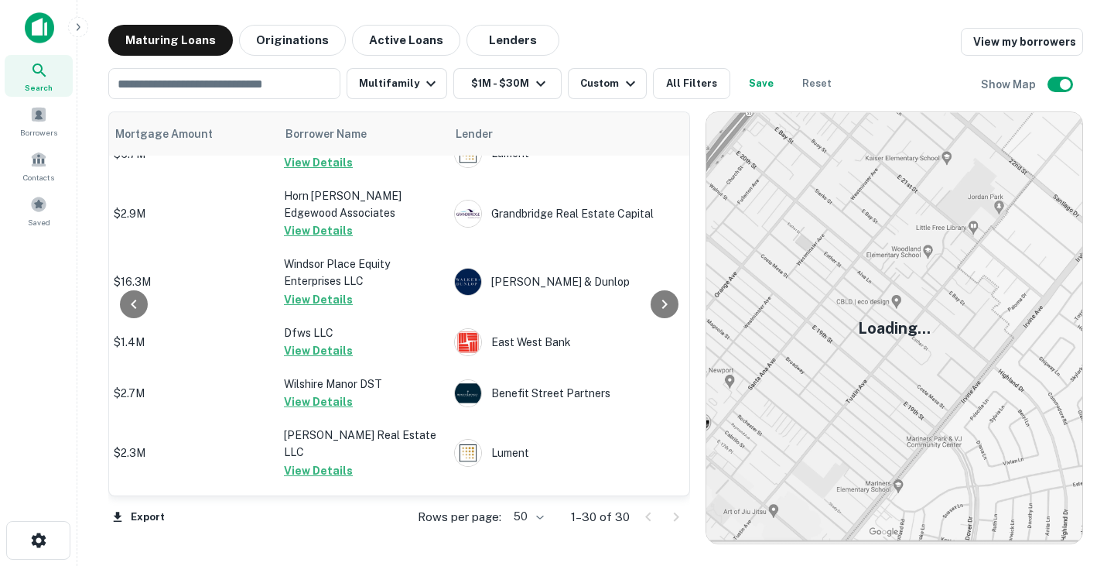
scroll to position [0, 396]
